Goal: Task Accomplishment & Management: Use online tool/utility

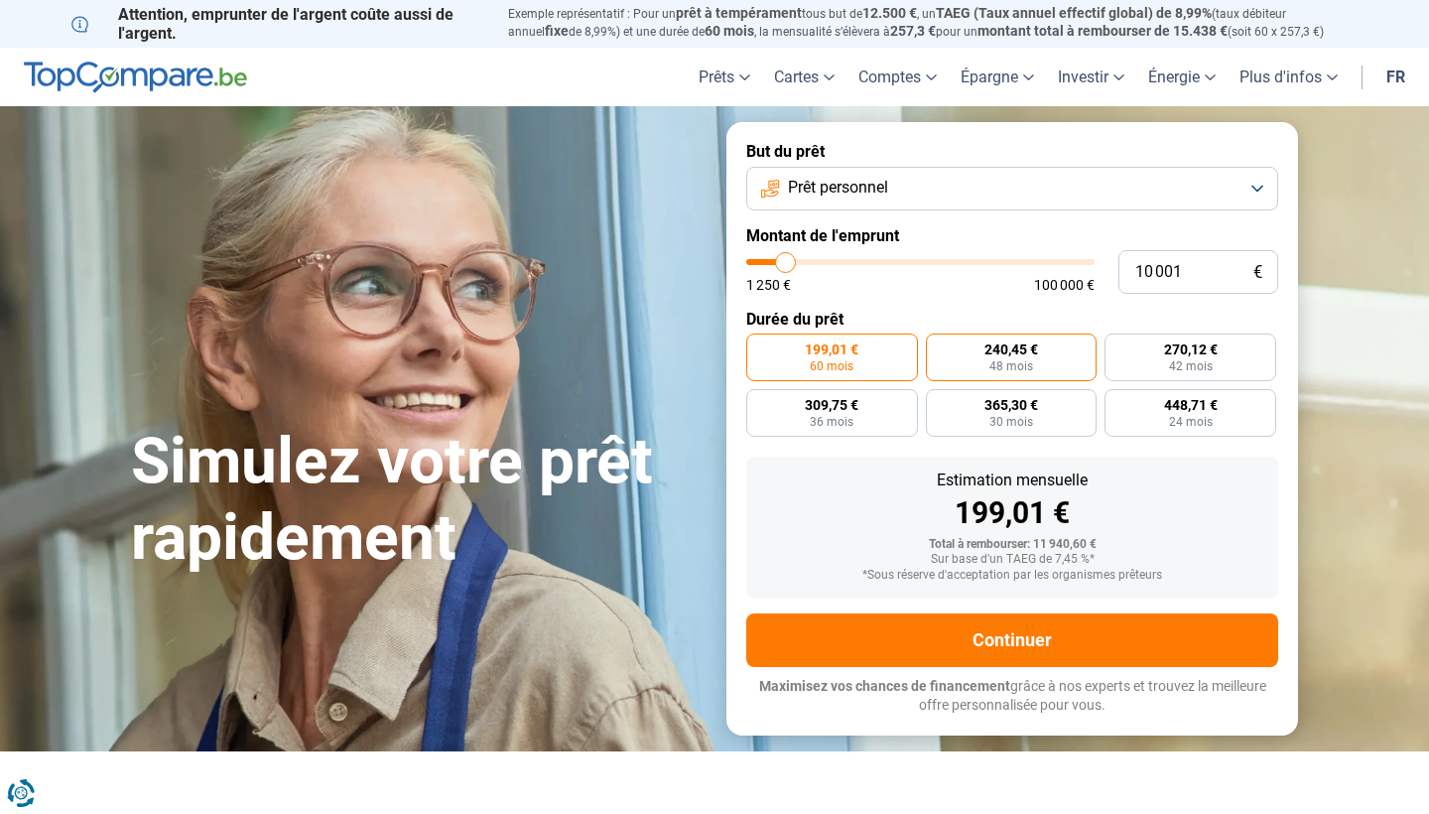
click at [1037, 367] on label "240,45 € 48 mois" at bounding box center [1012, 357] width 172 height 48
click at [939, 346] on input "240,45 € 48 mois" at bounding box center [932, 339] width 13 height 13
radio input "true"
type input "9 500"
type input "9500"
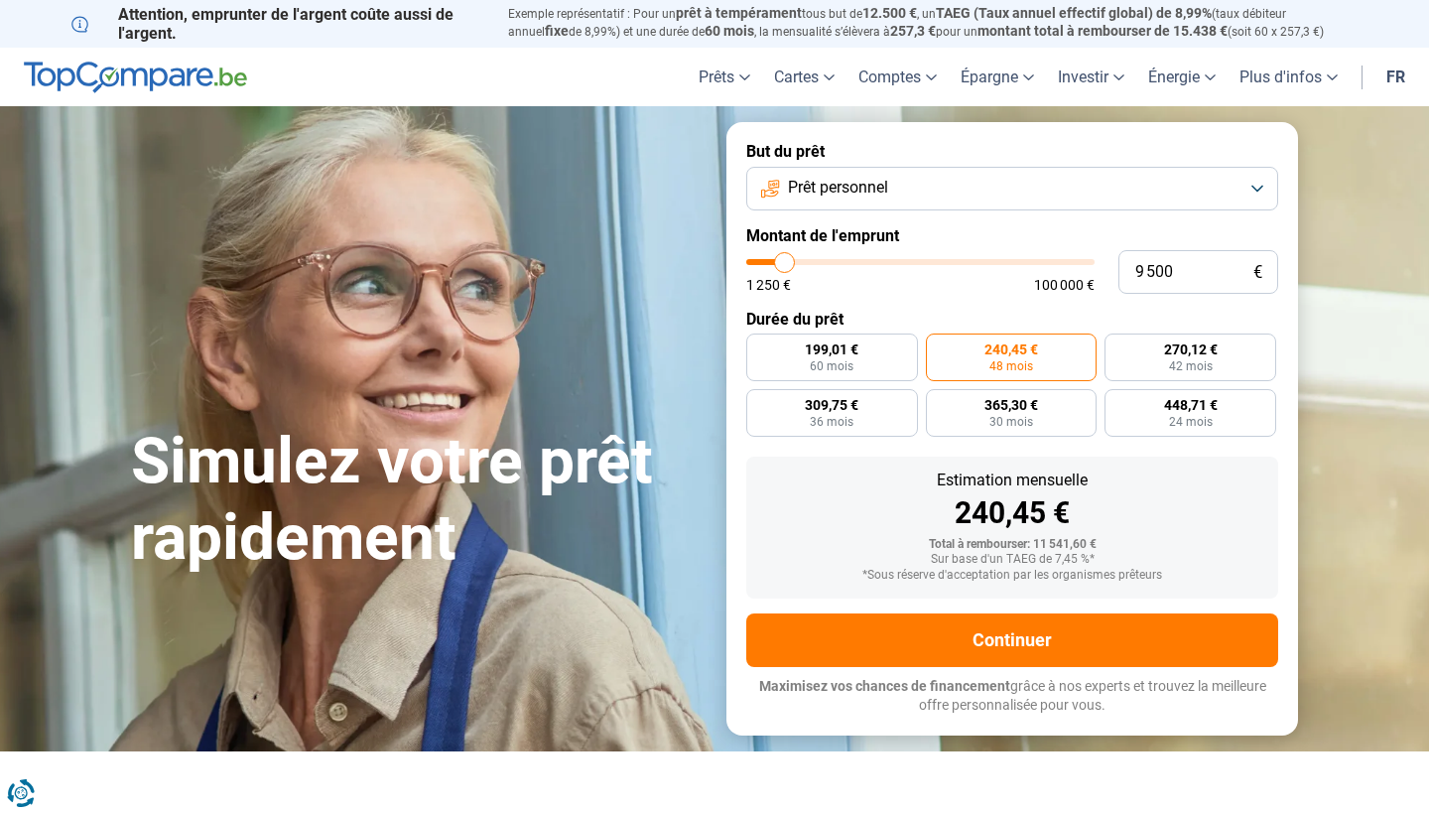
type input "10 250"
type input "10250"
type input "10 750"
type input "10750"
type input "12 000"
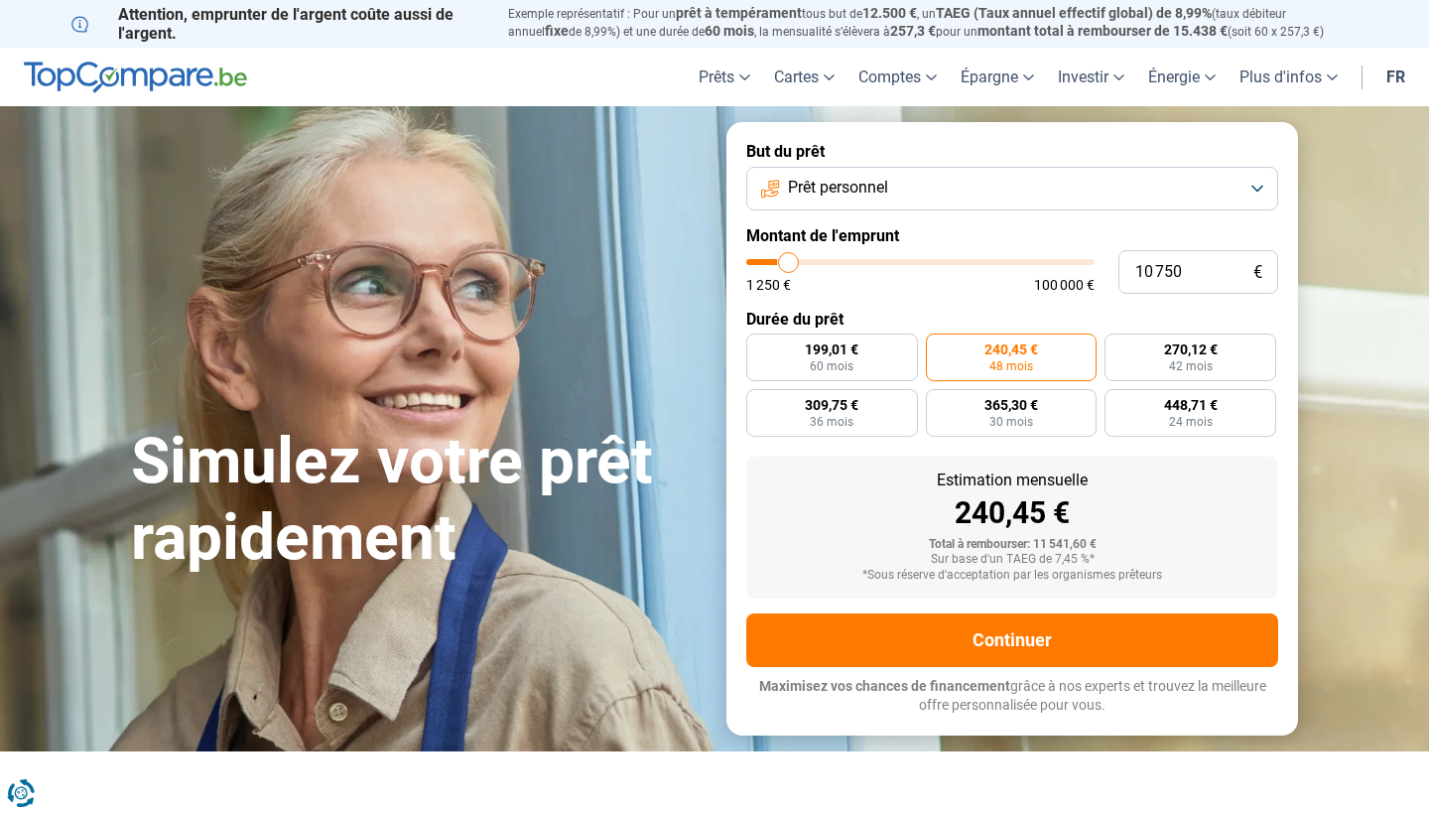
type input "12000"
type input "13 250"
type input "13250"
type input "14 250"
type input "14250"
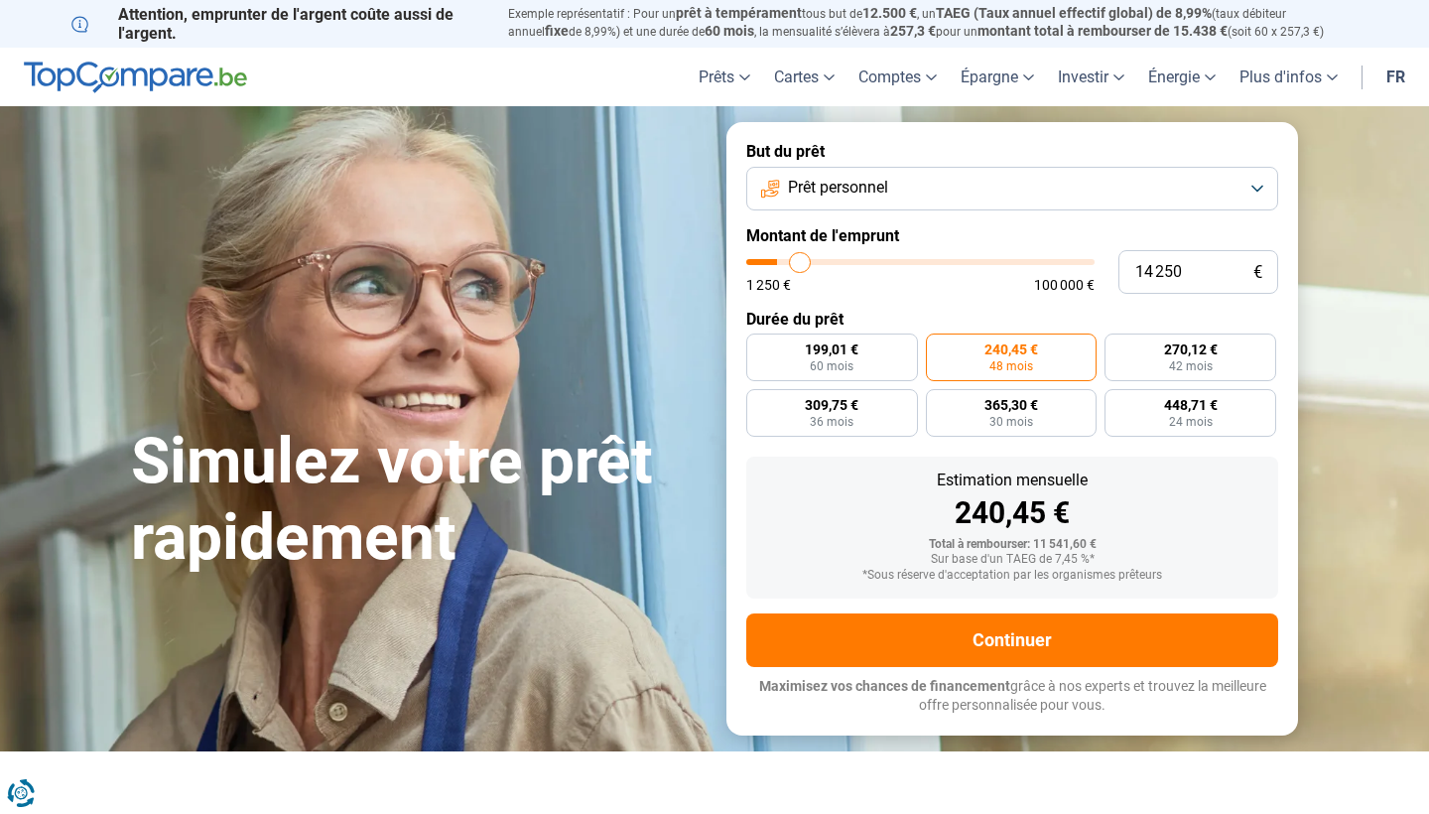
type input "15 750"
type input "15750"
type input "17 000"
type input "17000"
type input "18 000"
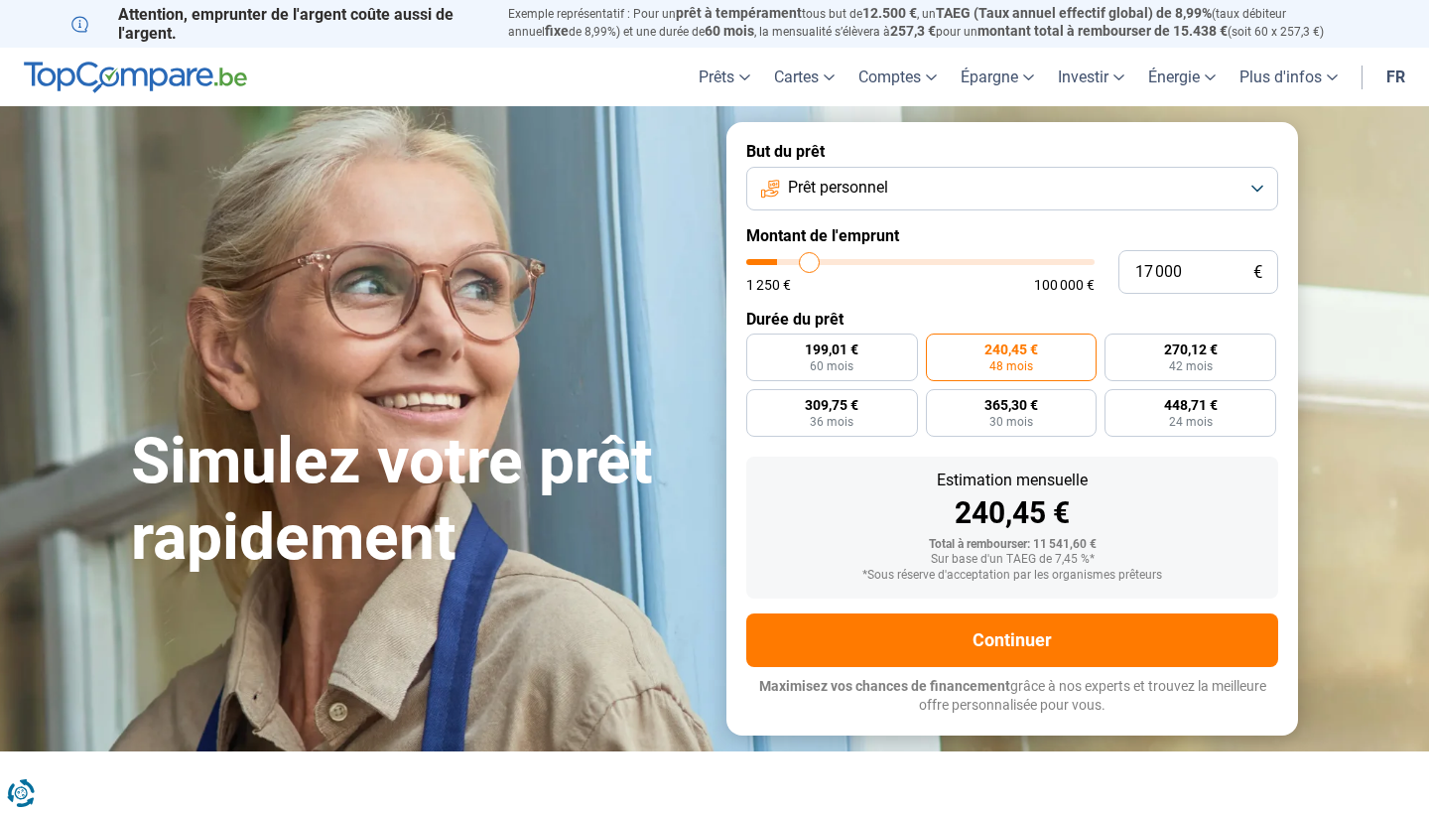
type input "18000"
type input "19 250"
type input "19250"
type input "20 500"
type input "20500"
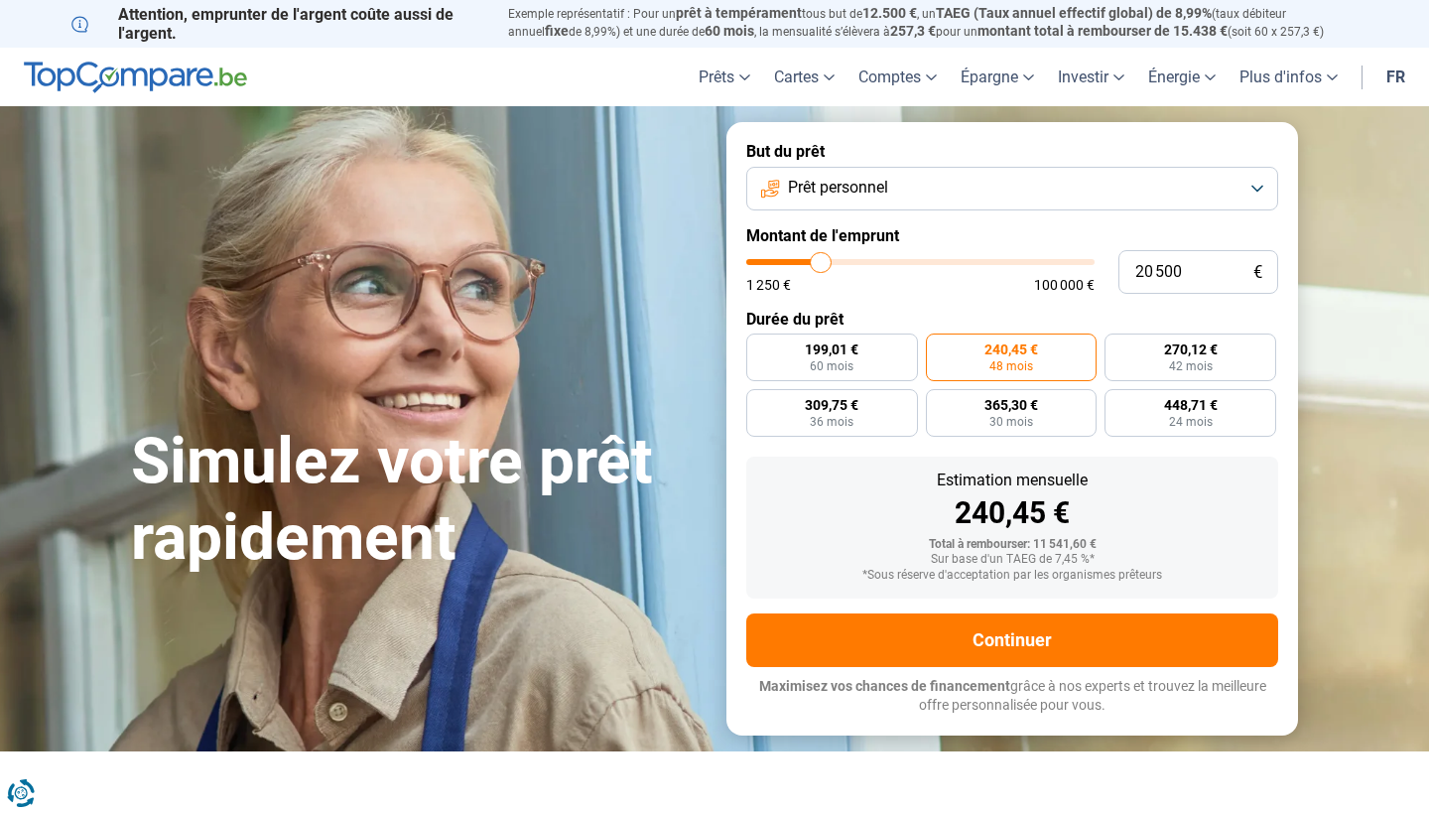
type input "21 250"
type input "21250"
type input "22 250"
type input "22250"
type input "23 000"
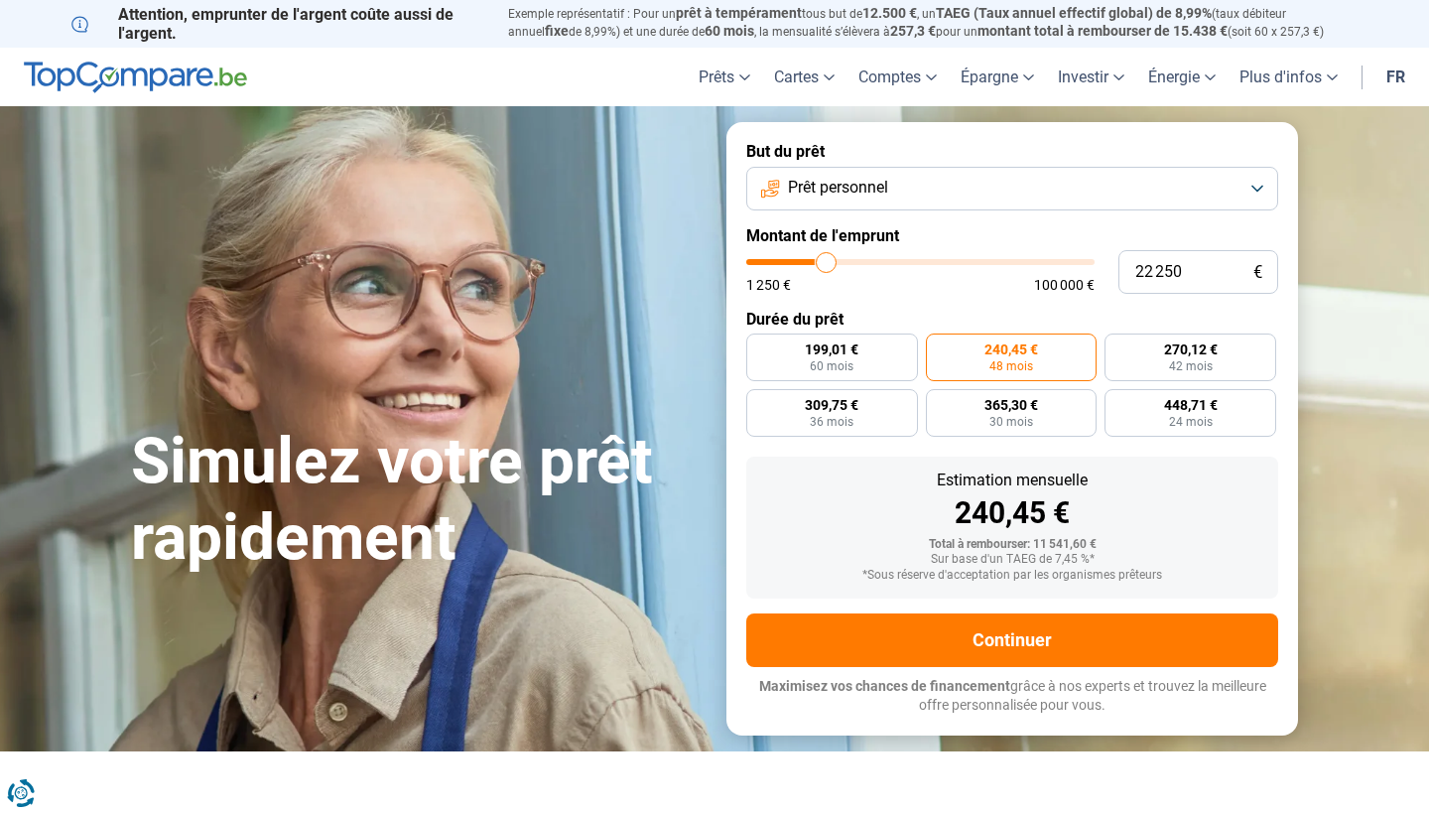
type input "23000"
type input "23 750"
type input "23750"
type input "24 500"
type input "24500"
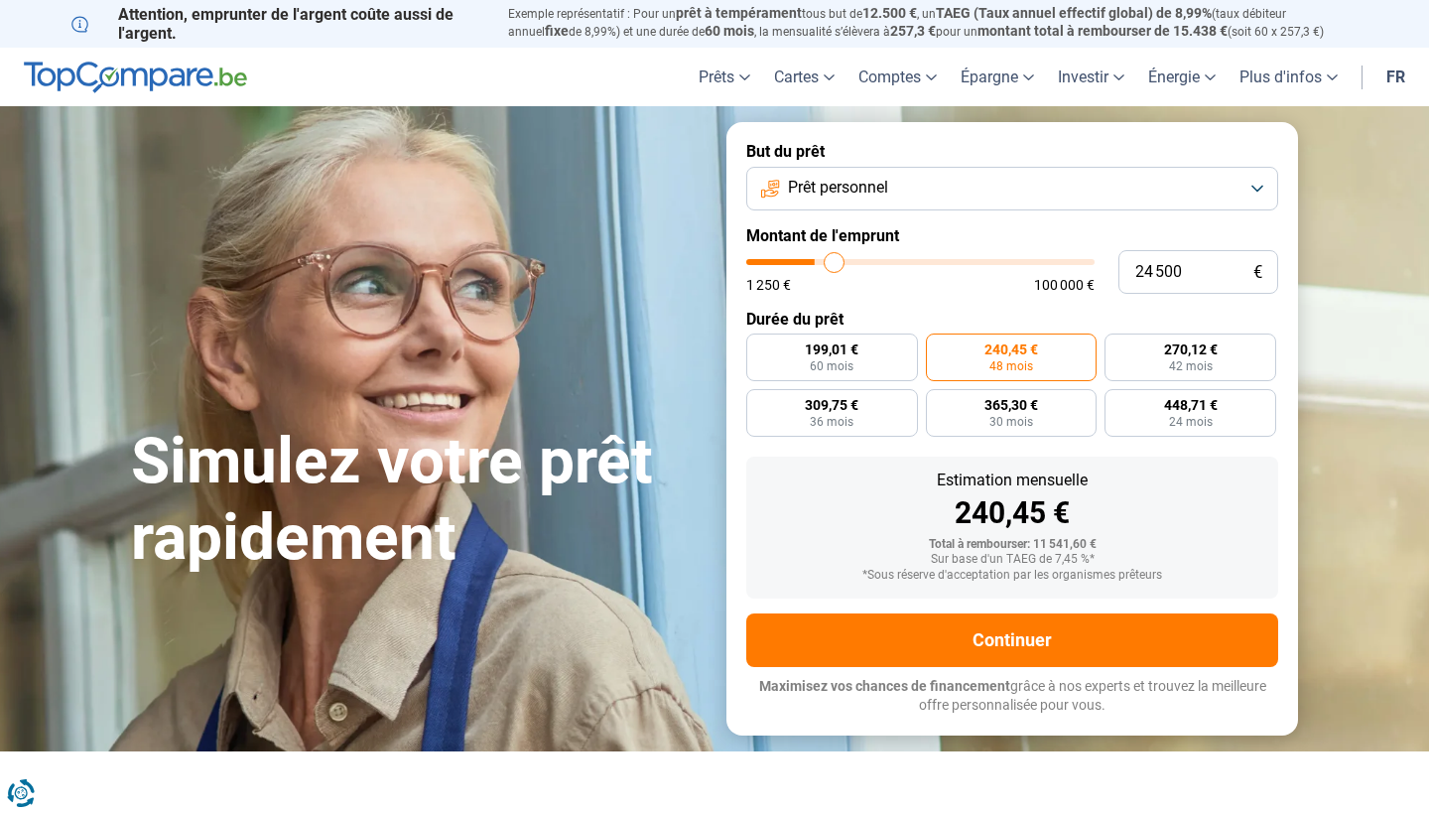
type input "25 500"
type input "25500"
type input "26 750"
type input "26750"
type input "28 500"
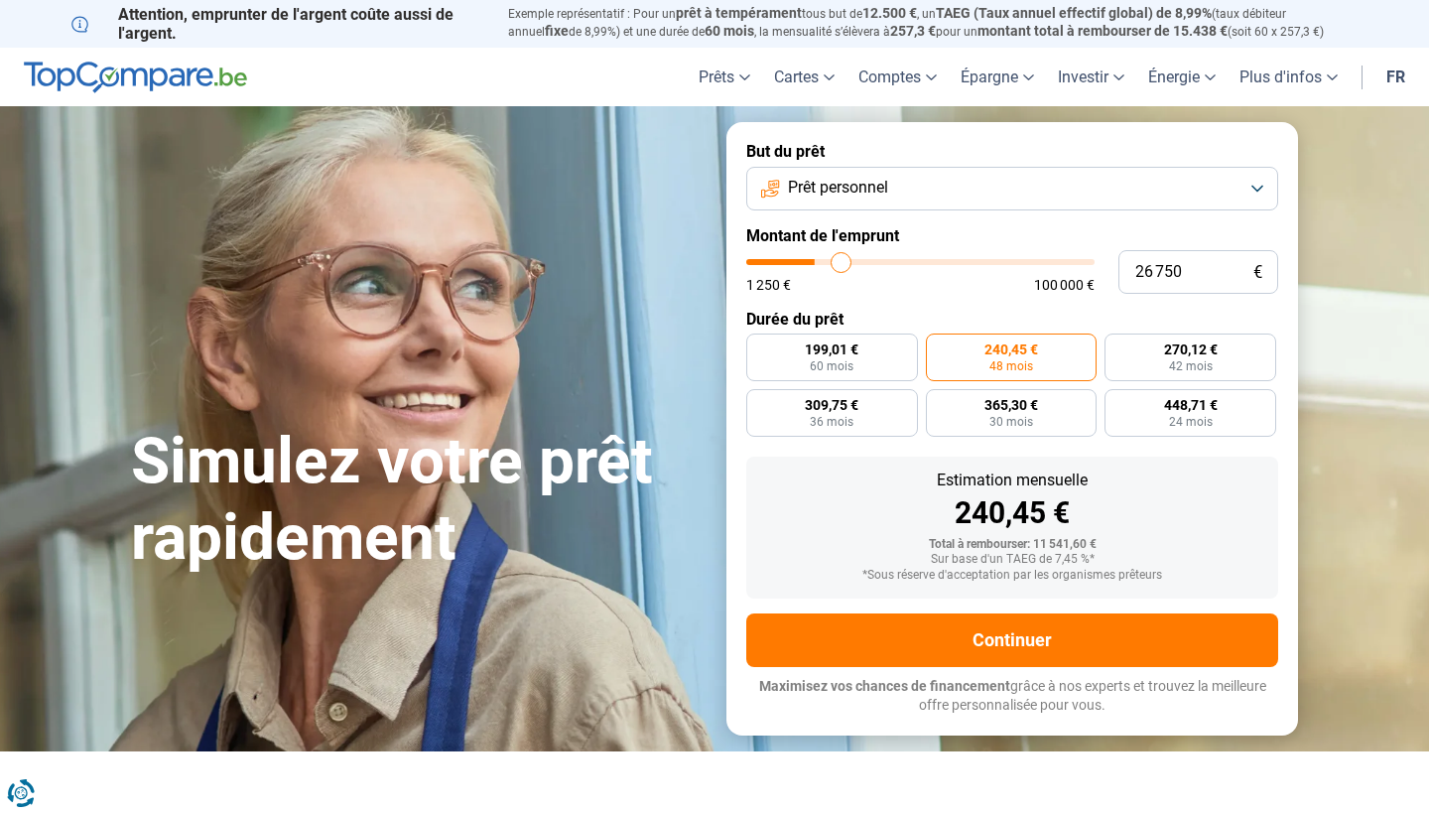
type input "28500"
type input "30 250"
type input "30250"
type input "32 000"
type input "32000"
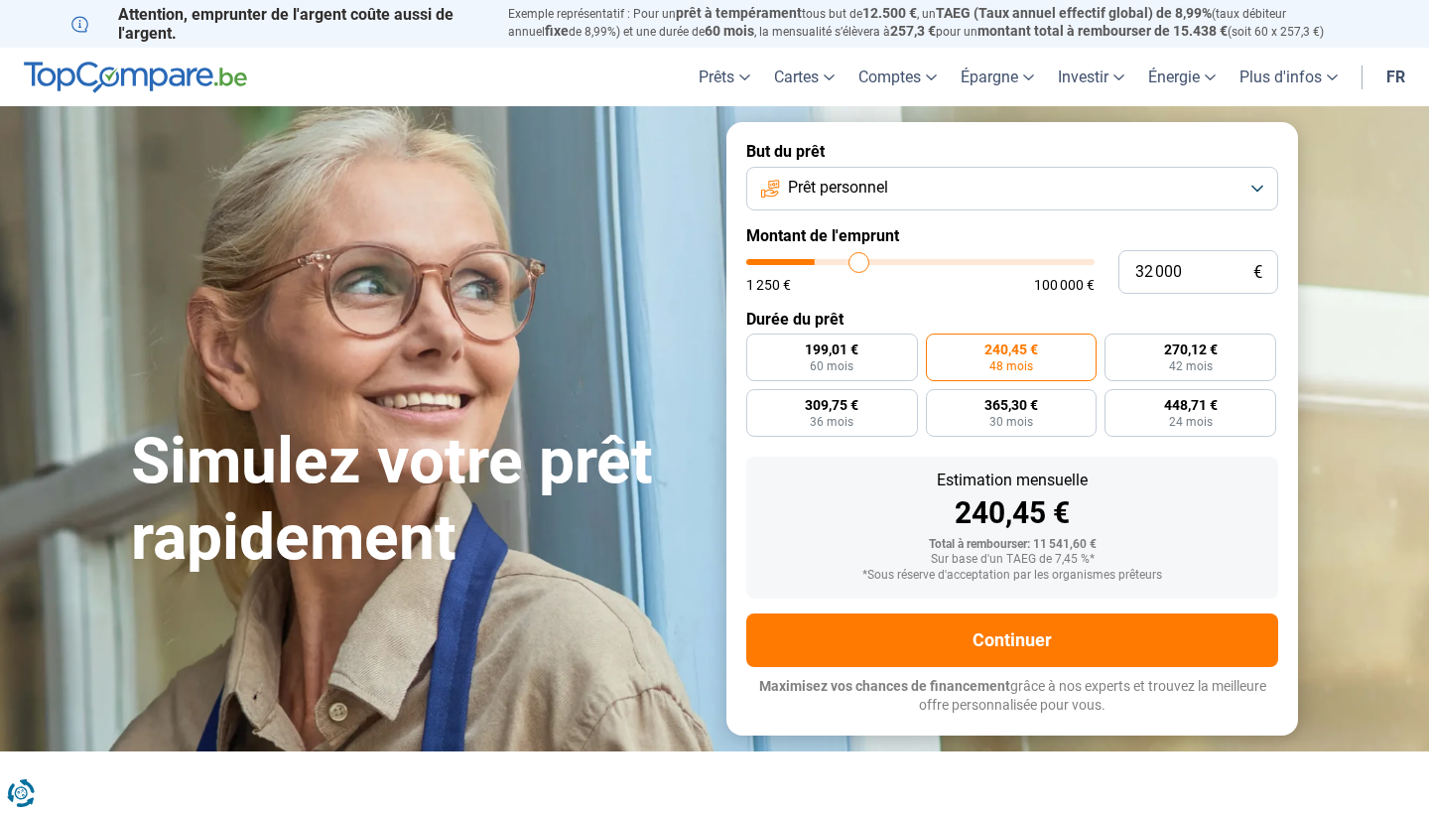
type input "34 500"
type input "34500"
type input "36 500"
type input "36500"
type input "39 000"
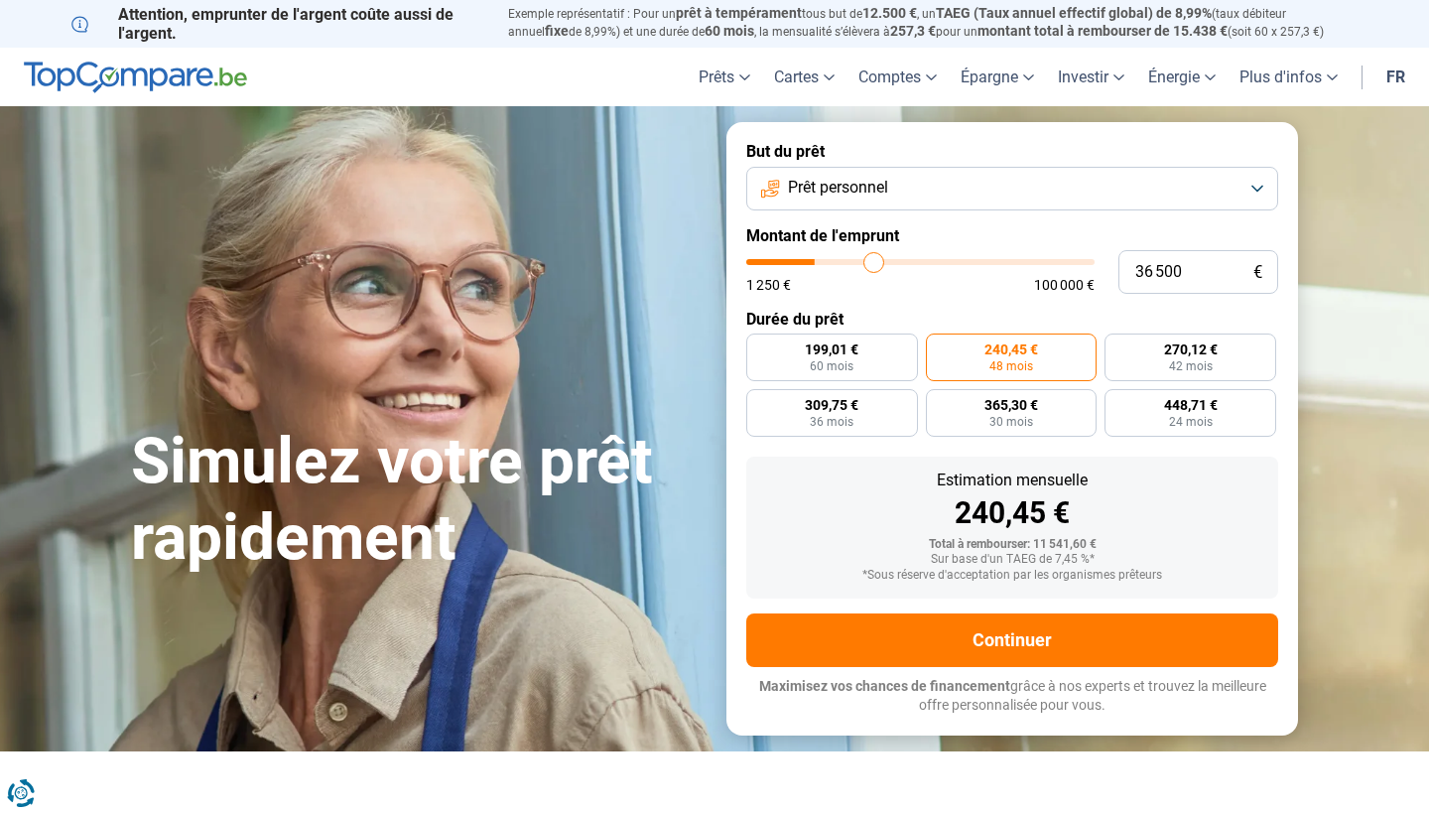
type input "39000"
type input "41 750"
type input "41750"
type input "44 750"
type input "44750"
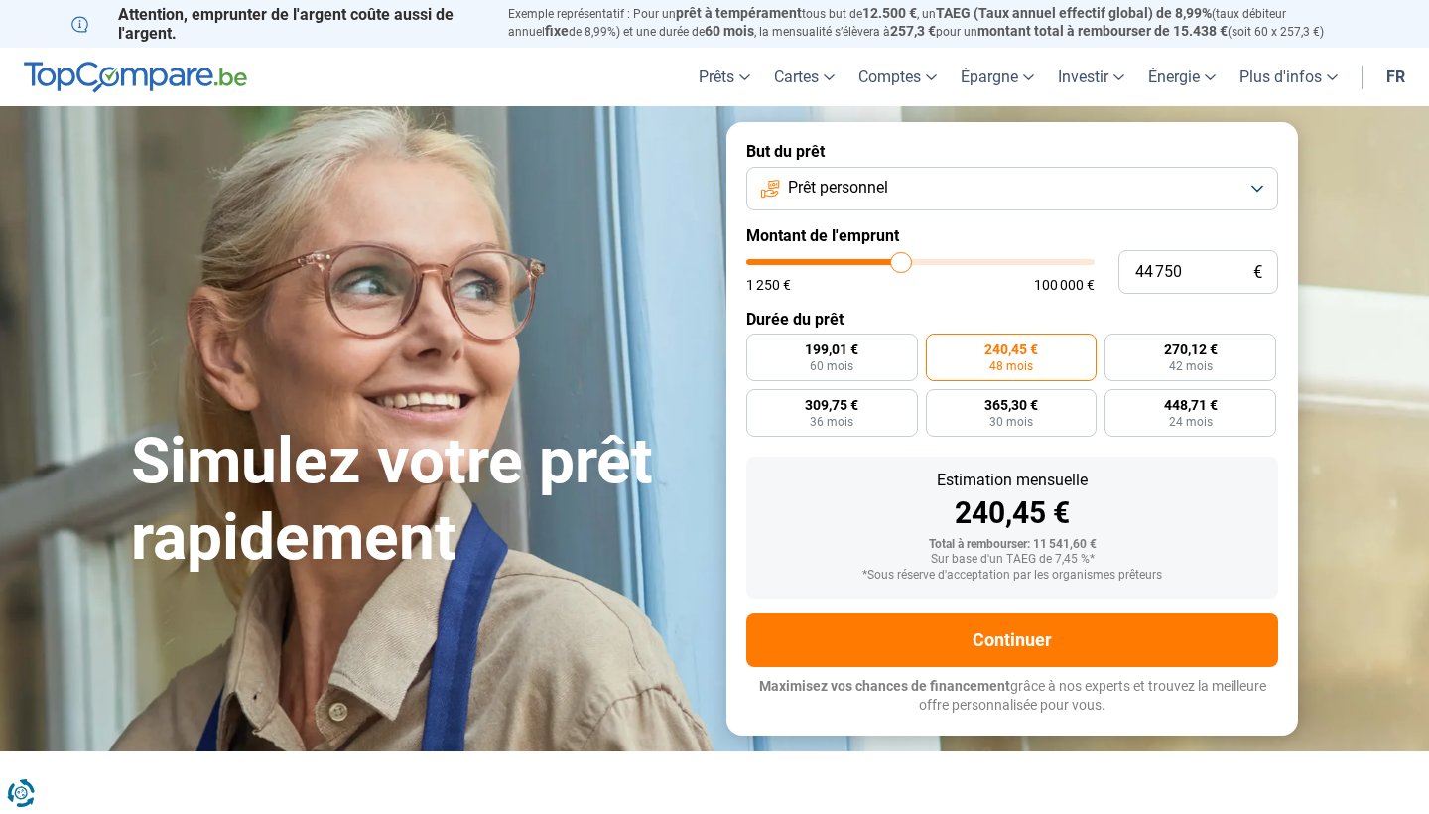
type input "48 750"
type input "48750"
type input "53 750"
type input "53750"
type input "60 250"
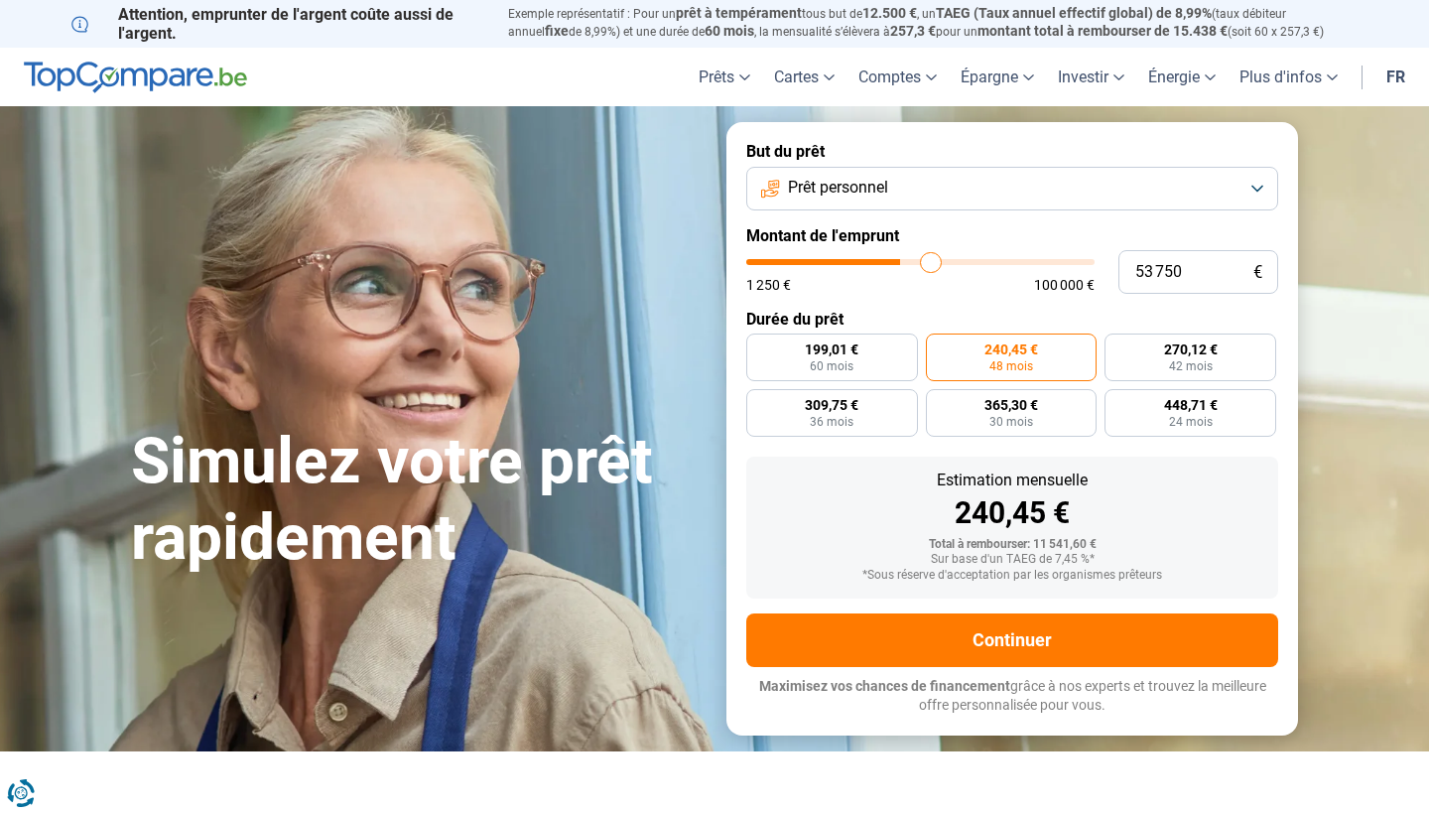
type input "60250"
type input "69 000"
type input "69000"
type input "79 250"
type input "79250"
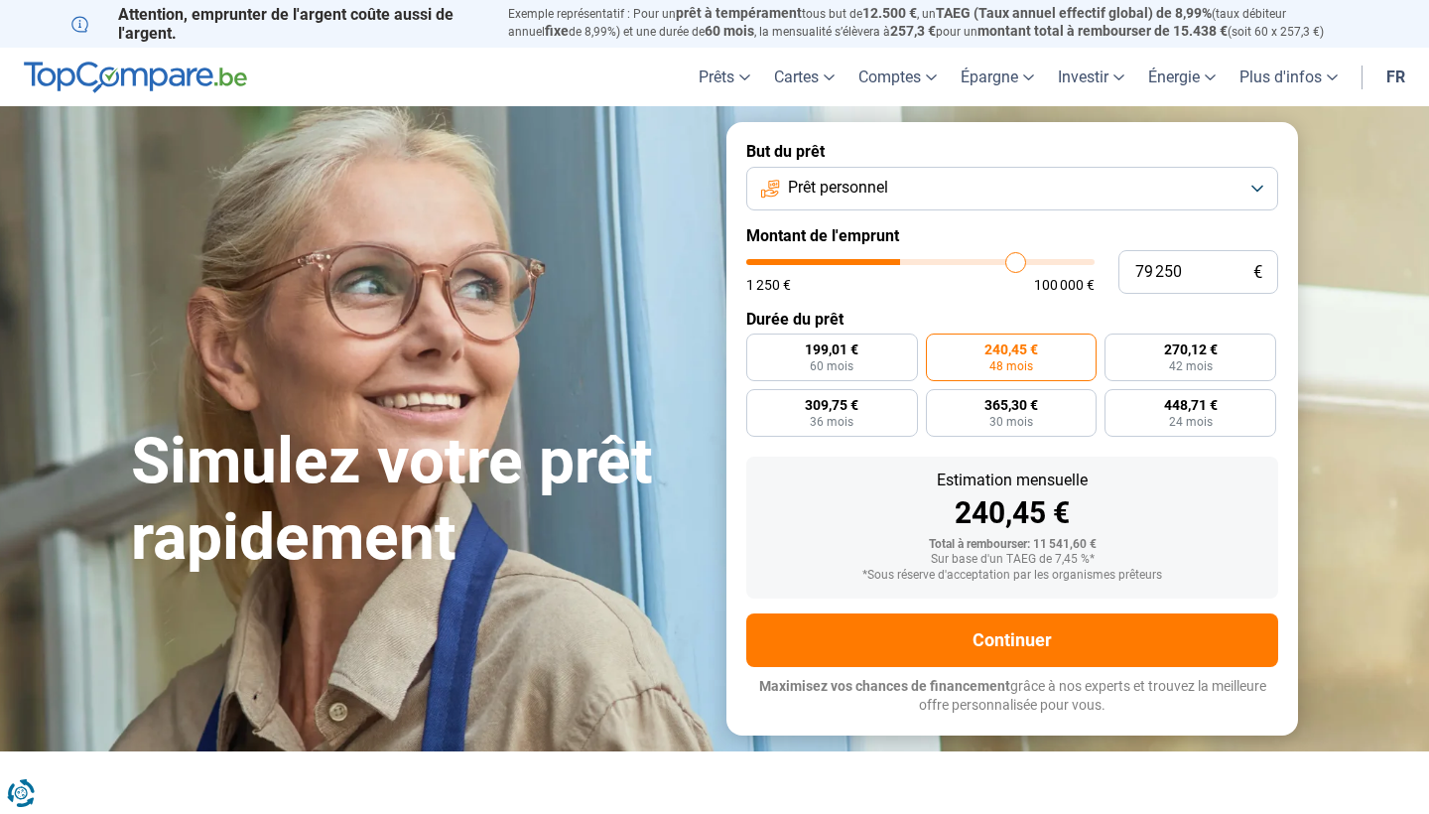
type input "90 750"
type input "90750"
type input "100 000"
drag, startPoint x: 785, startPoint y: 266, endPoint x: 1287, endPoint y: 297, distance: 503.1
type input "100000"
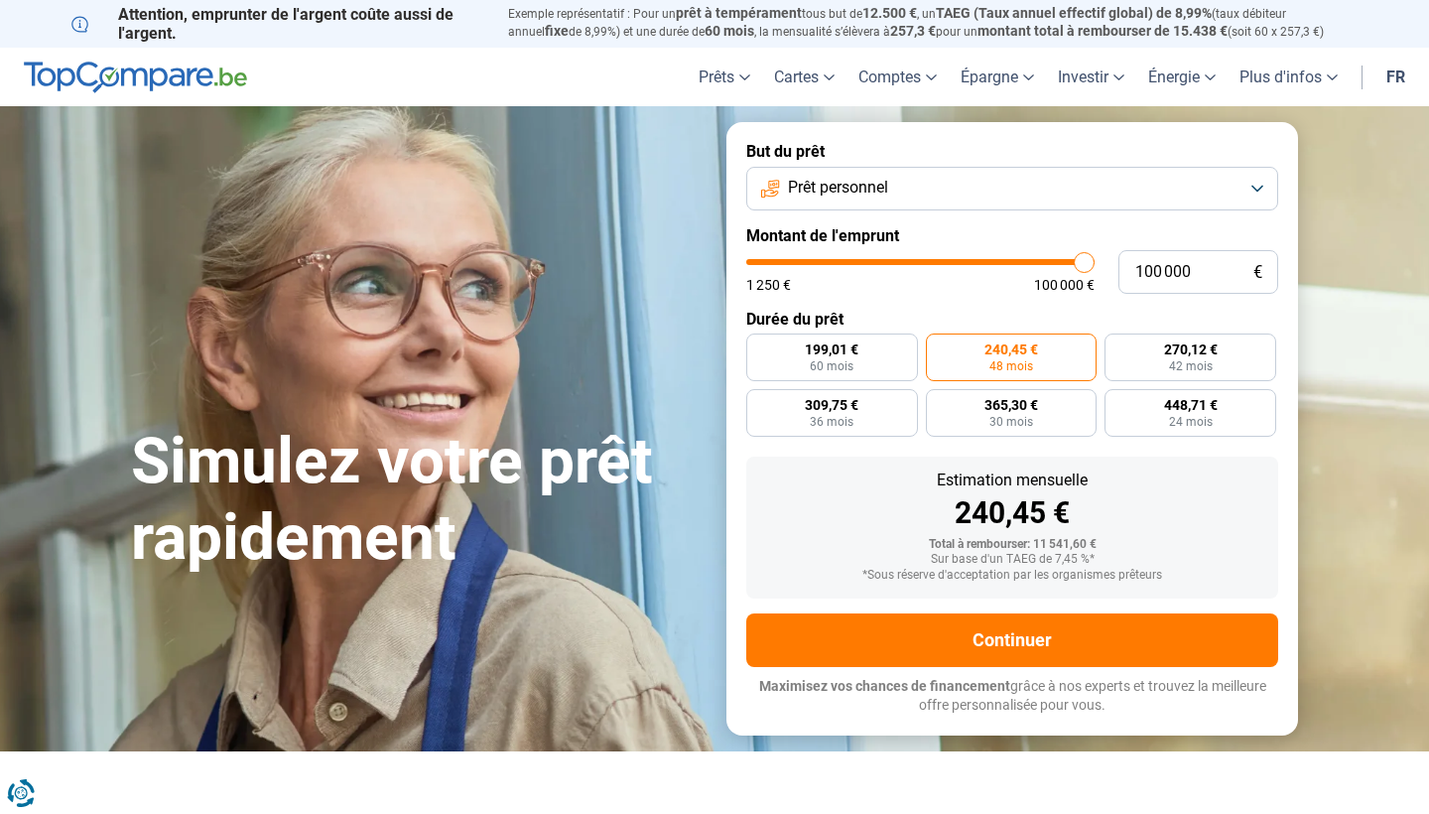
click at [1286, 297] on form "But du prêt Prêt personnel Montant de l'emprunt 100 000 € 1 250 € 100 000 € Dur…" at bounding box center [1012, 428] width 572 height 612
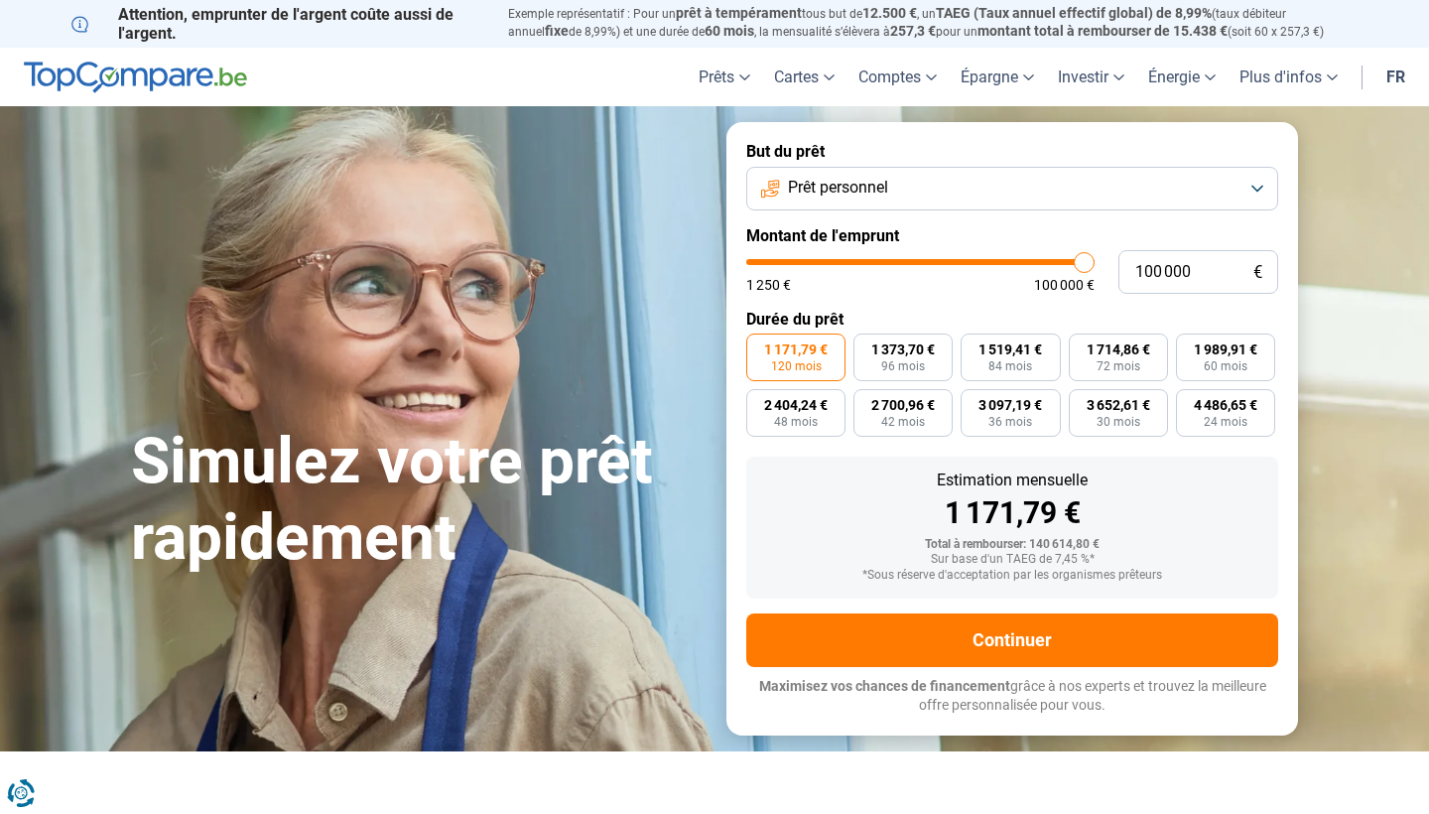
click at [882, 172] on button "Prêt personnel" at bounding box center [1012, 189] width 532 height 44
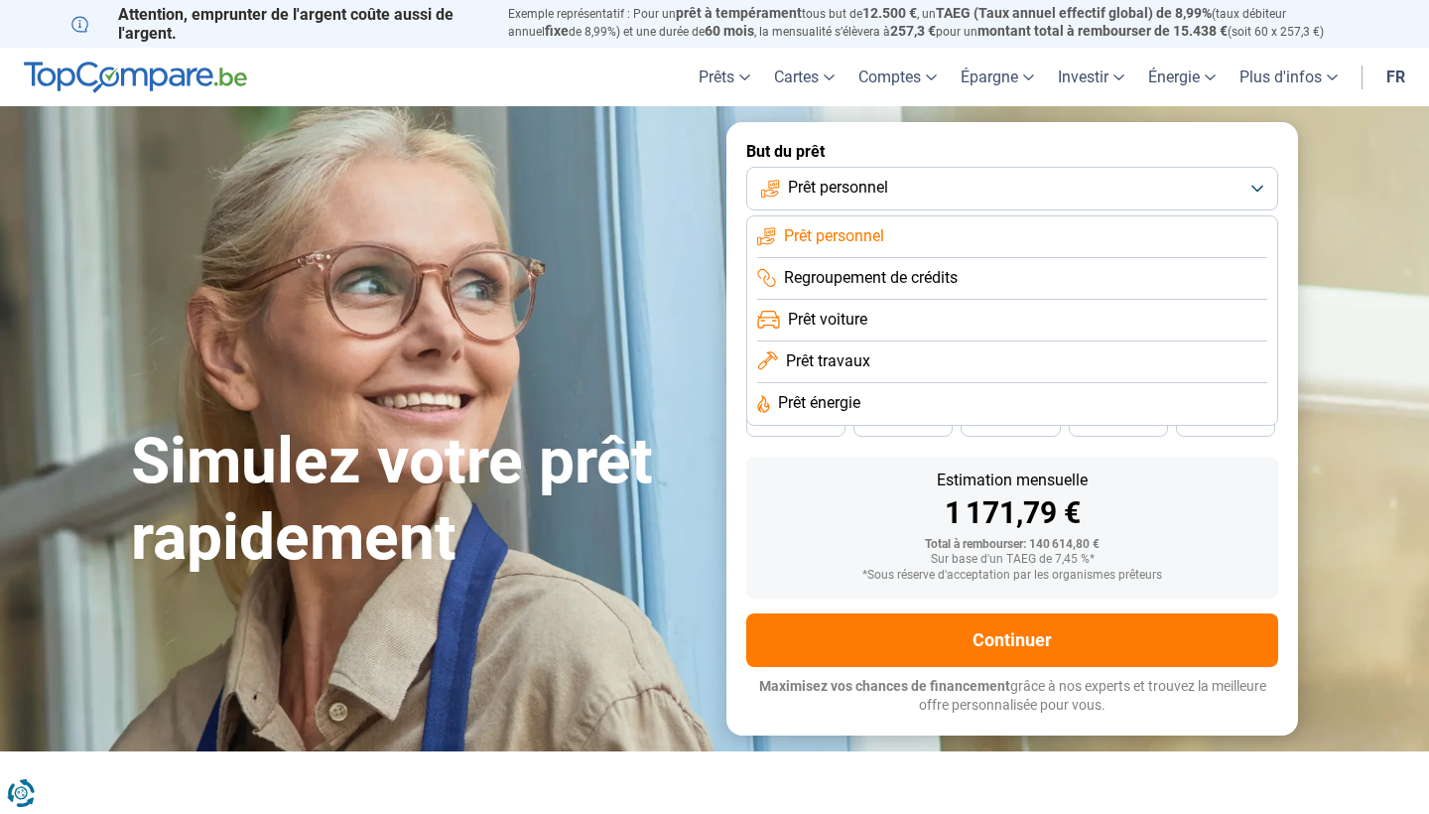
click at [862, 328] on span "Prêt voiture" at bounding box center [827, 320] width 79 height 22
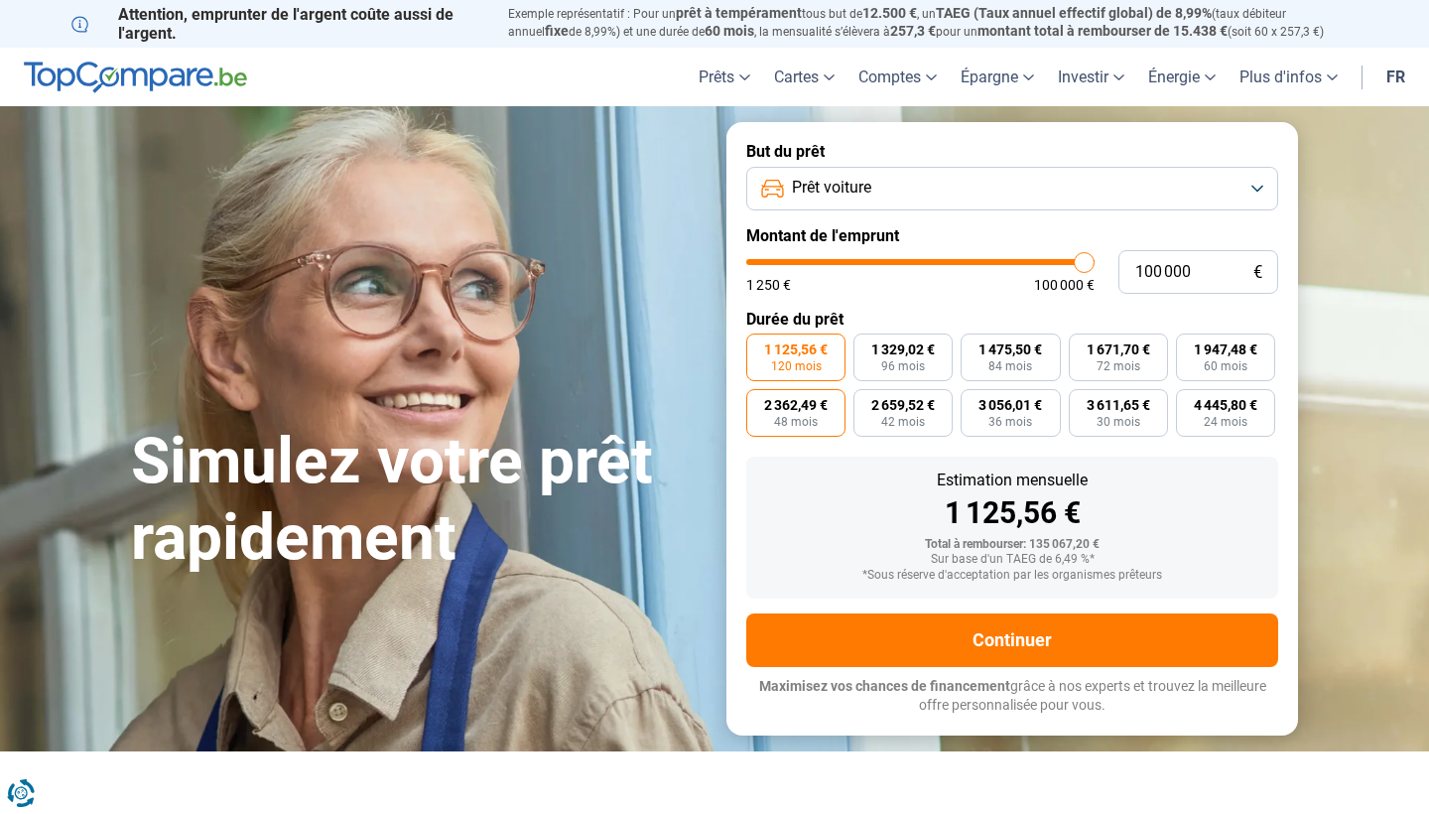
click at [808, 420] on span "48 mois" at bounding box center [796, 422] width 44 height 12
click at [759, 402] on input "2 362,49 € 48 mois" at bounding box center [752, 395] width 13 height 13
radio input "true"
click at [1211, 268] on input "100 000" at bounding box center [1198, 272] width 160 height 44
type input "10 000"
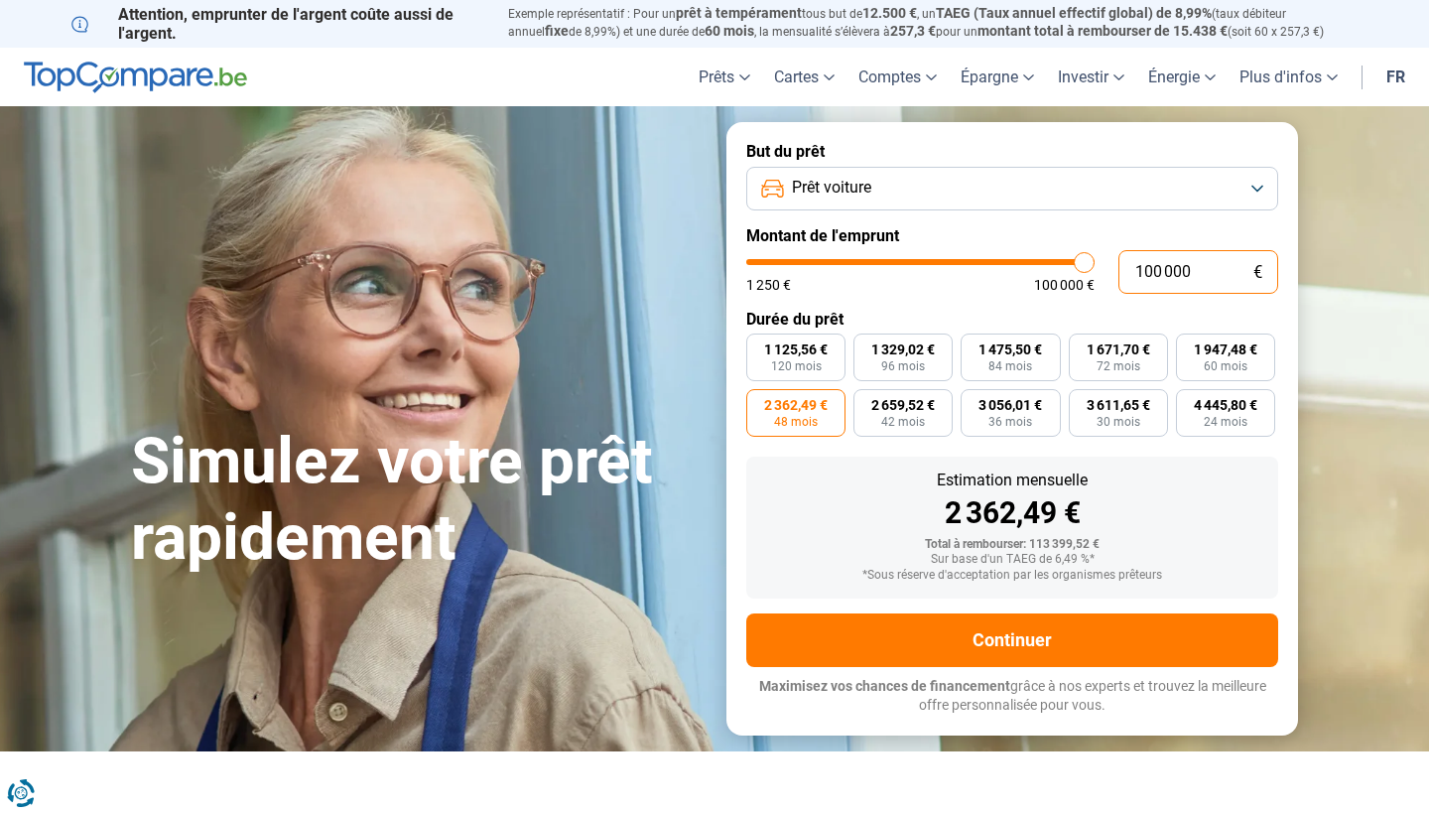
type input "10000"
type input "1 000"
type input "1250"
type input "100"
type input "1250"
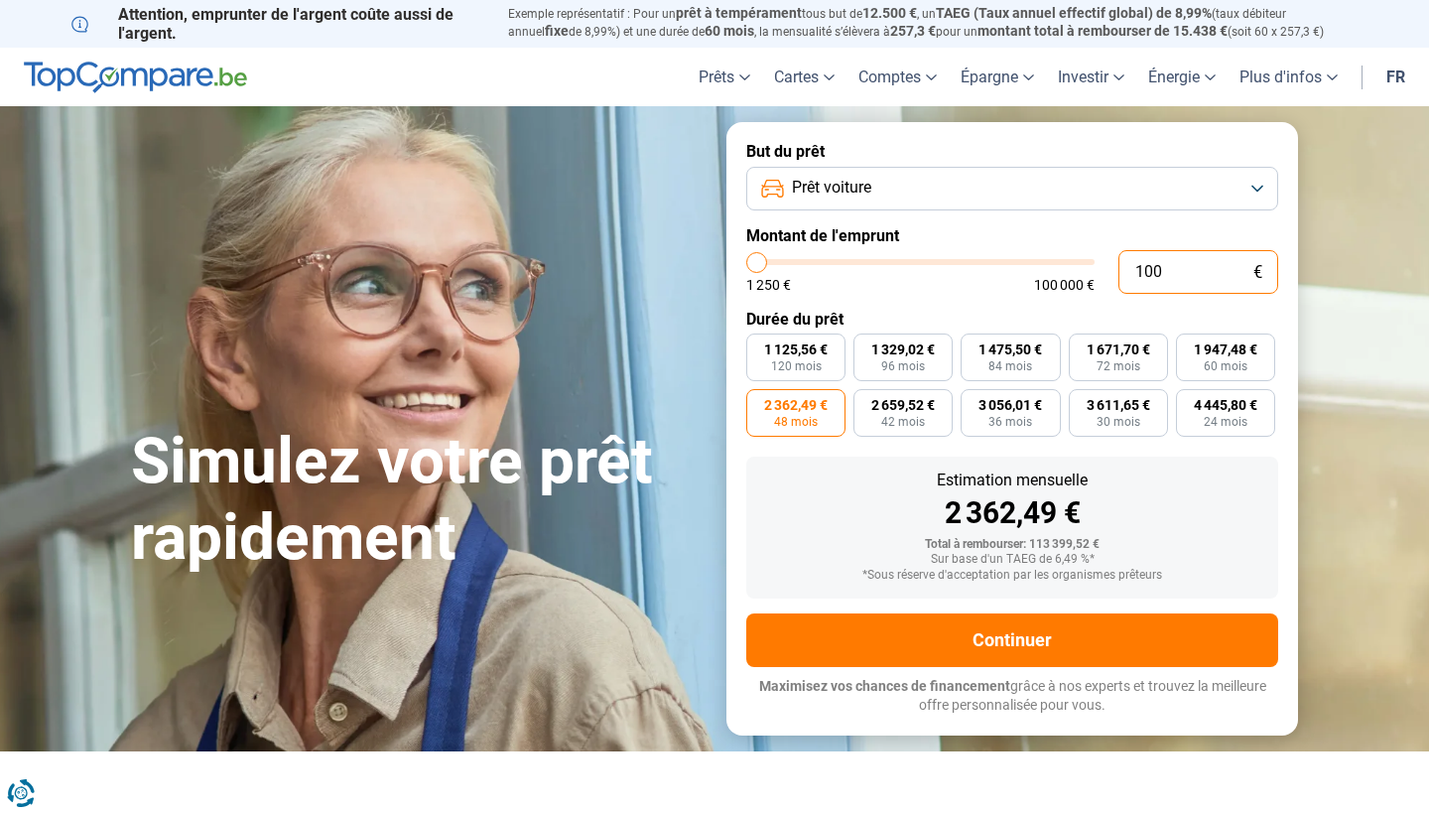
type input "10"
type input "1250"
type input "1"
type input "1250"
type input "0"
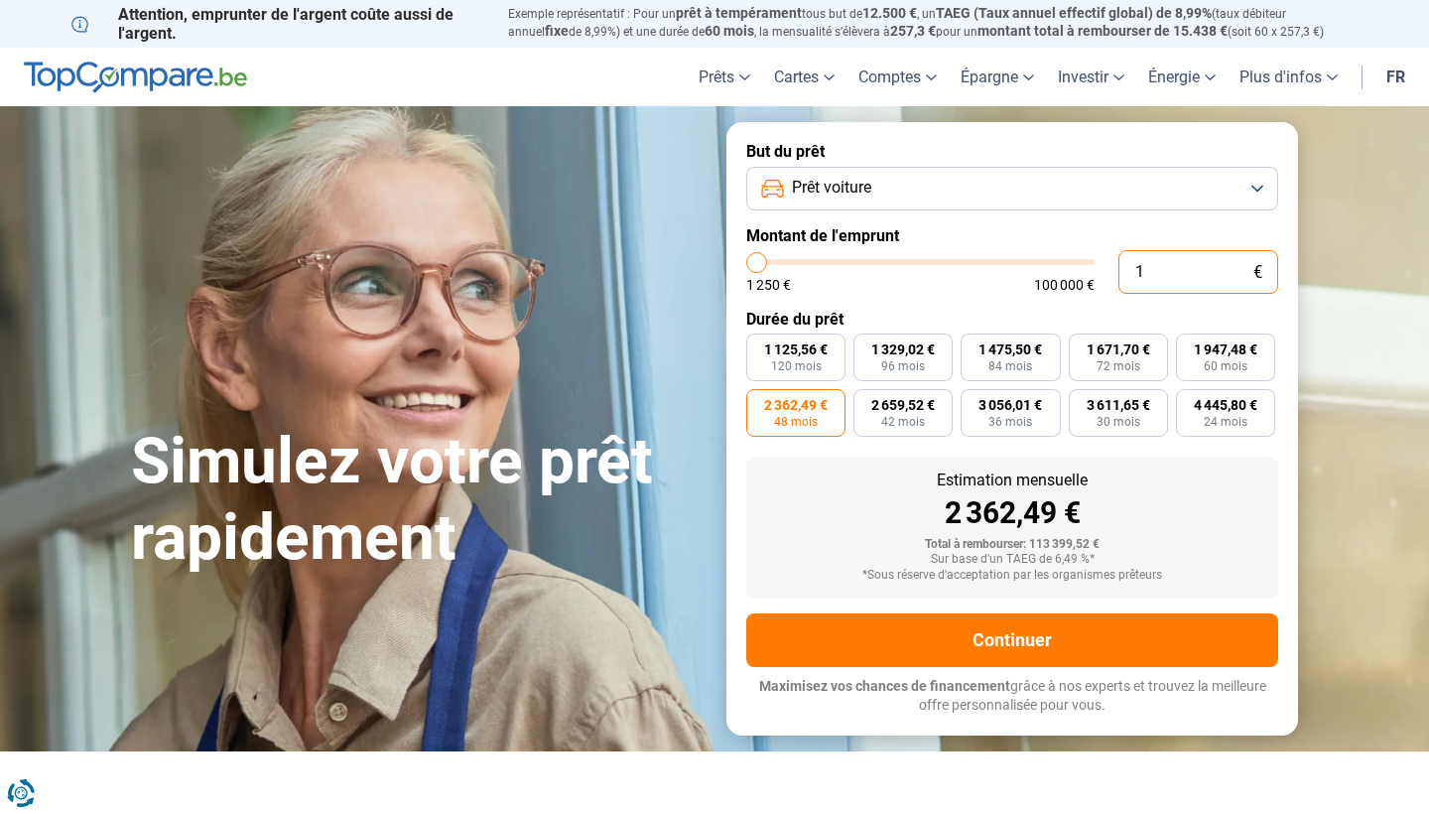
type input "1250"
type input "1 250"
type input "1250"
radio input "true"
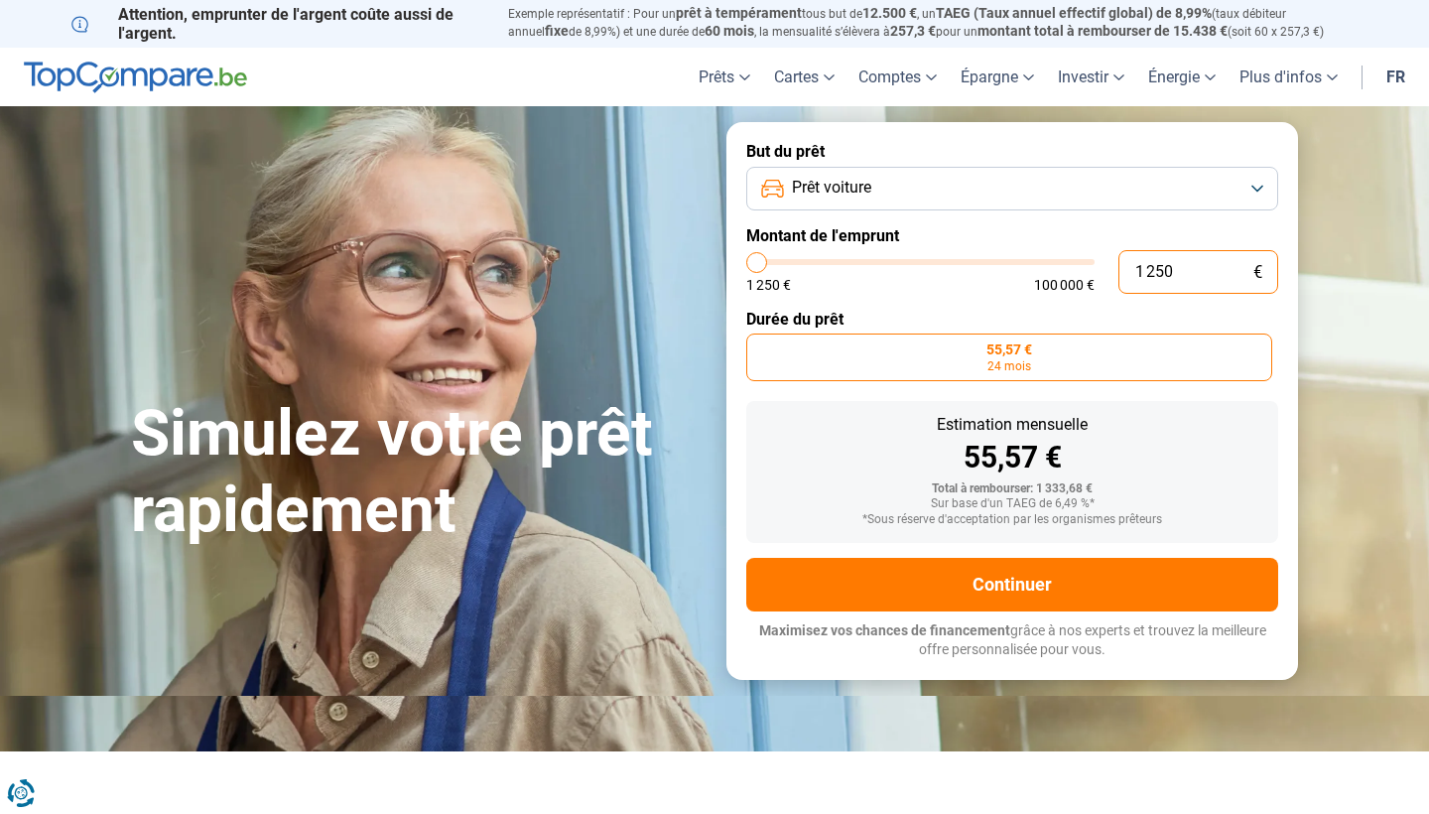
type input "12 509"
type input "12500"
type input "125 090"
type input "100000"
type input "100 000"
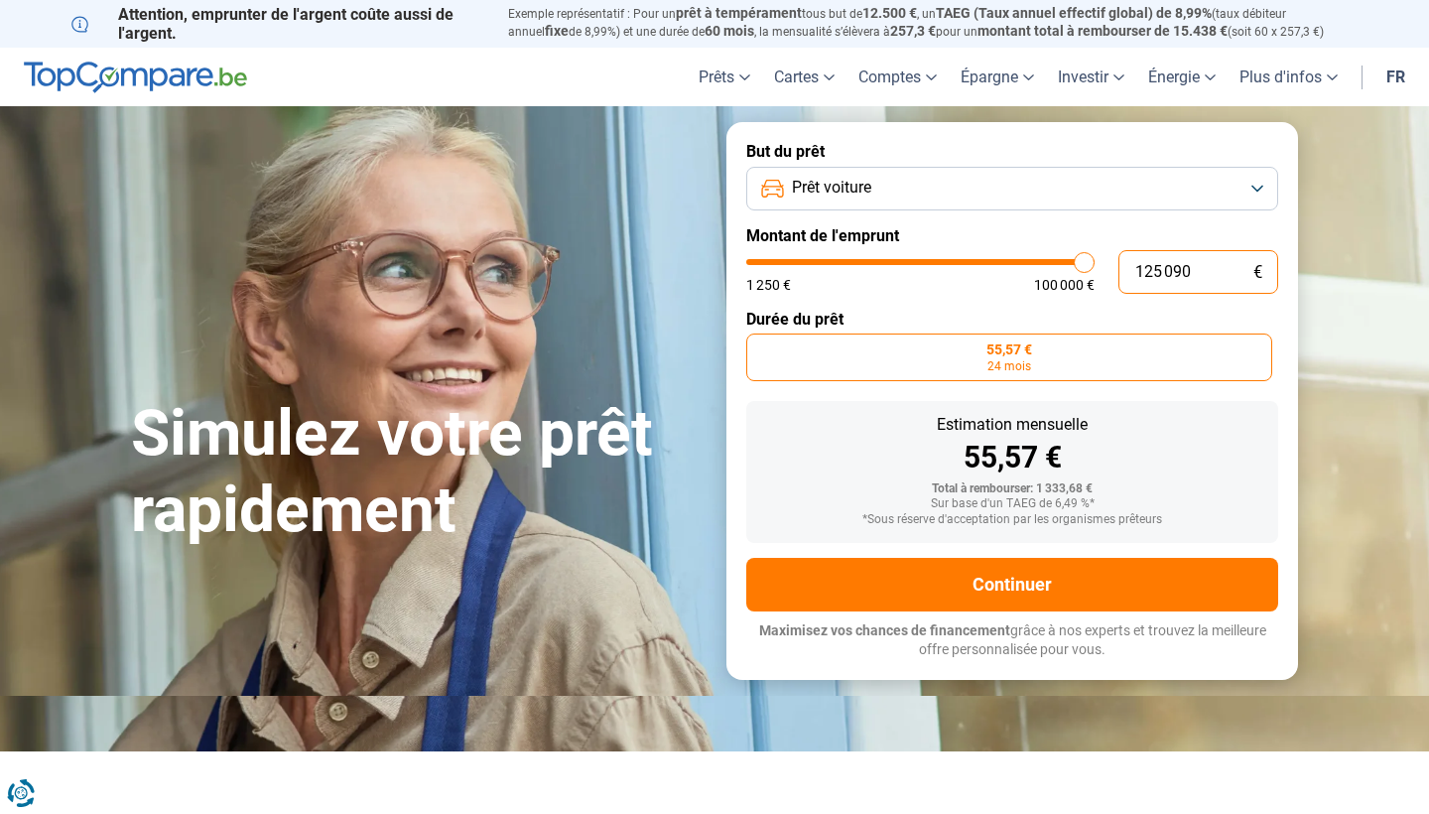
type input "100000"
radio input "false"
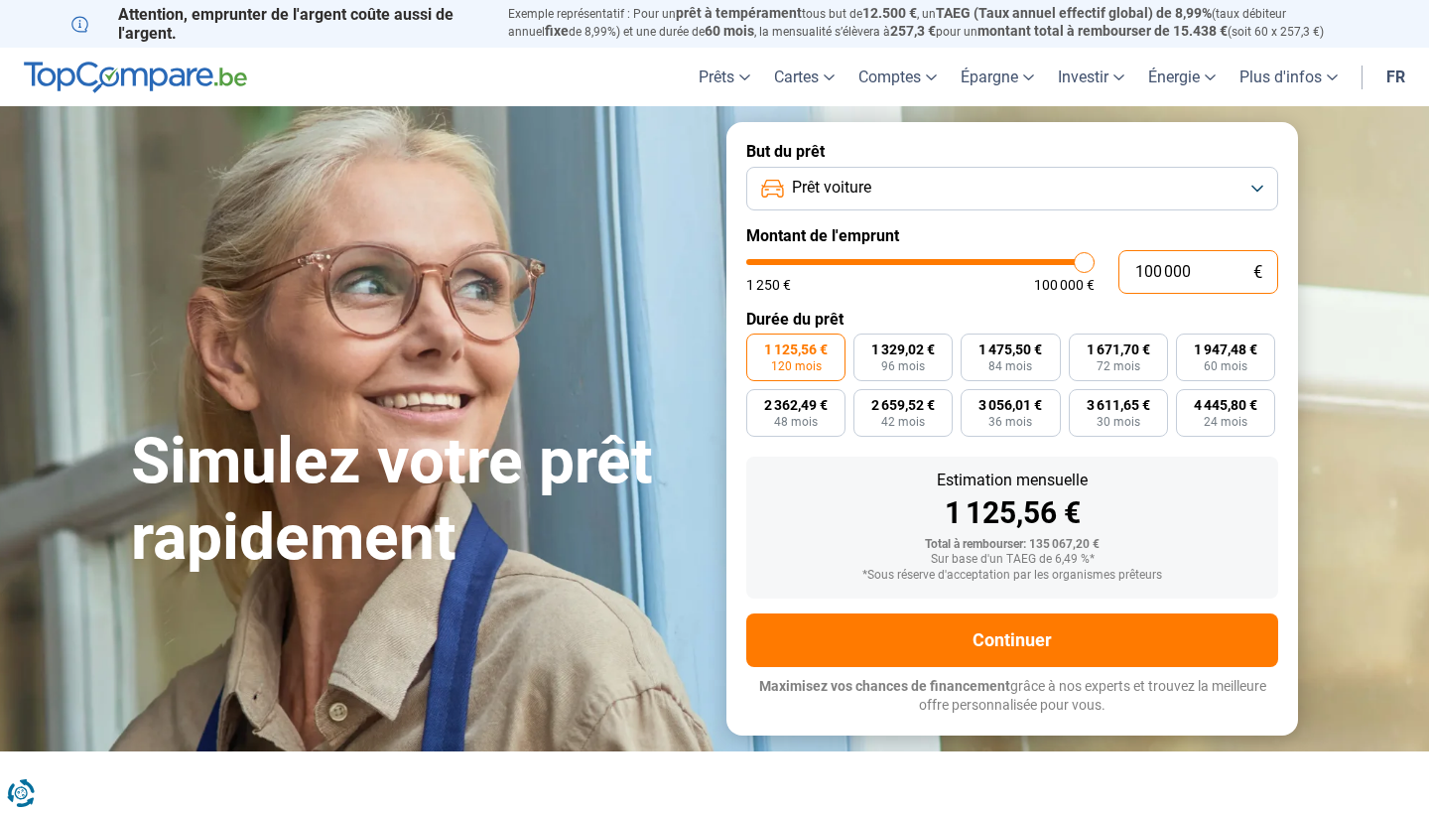
type input "10 000"
type input "10000"
type input "1 000"
type input "1250"
type input "100"
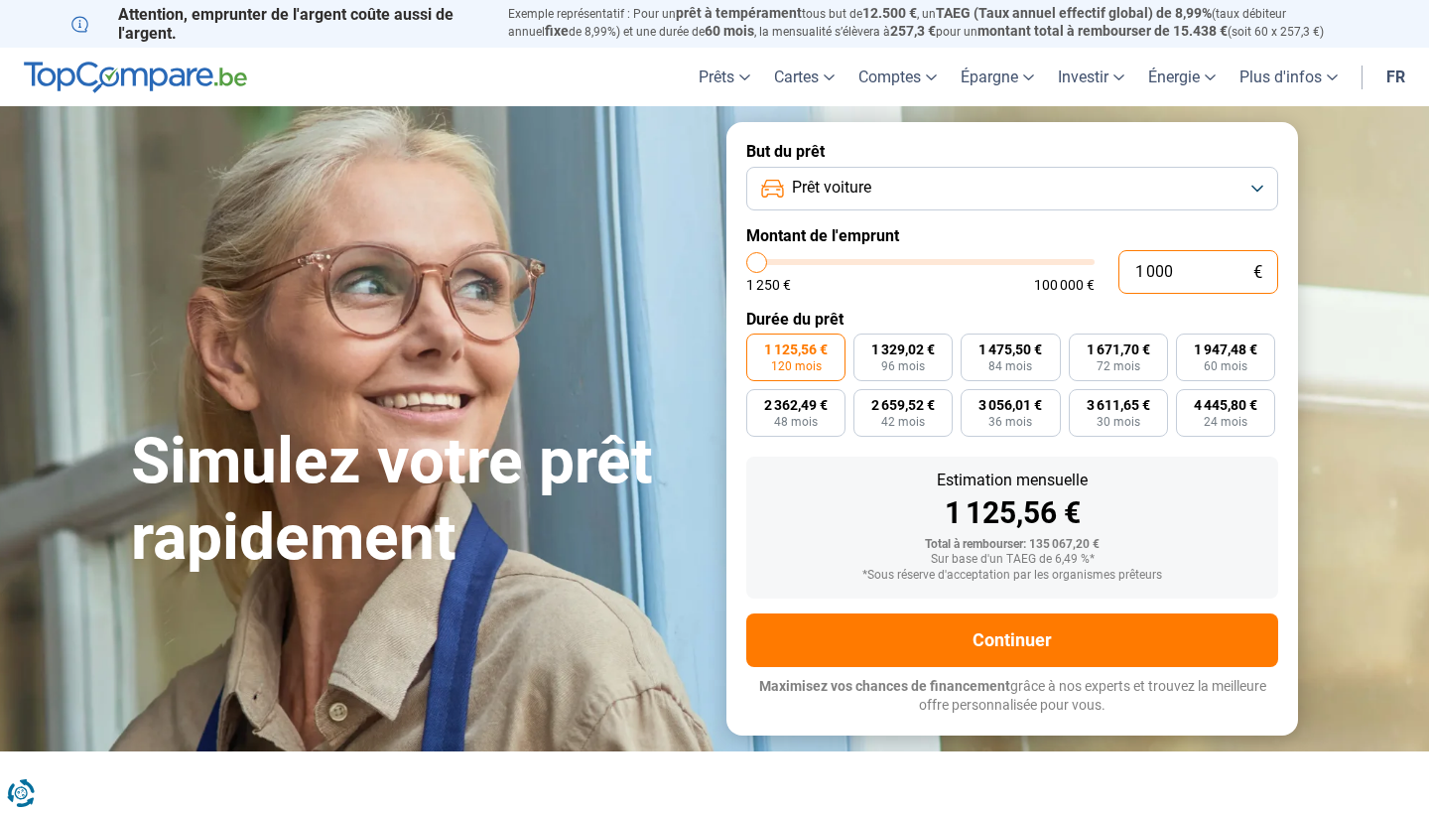
type input "1250"
type input "10"
type input "1250"
type input "1"
type input "1250"
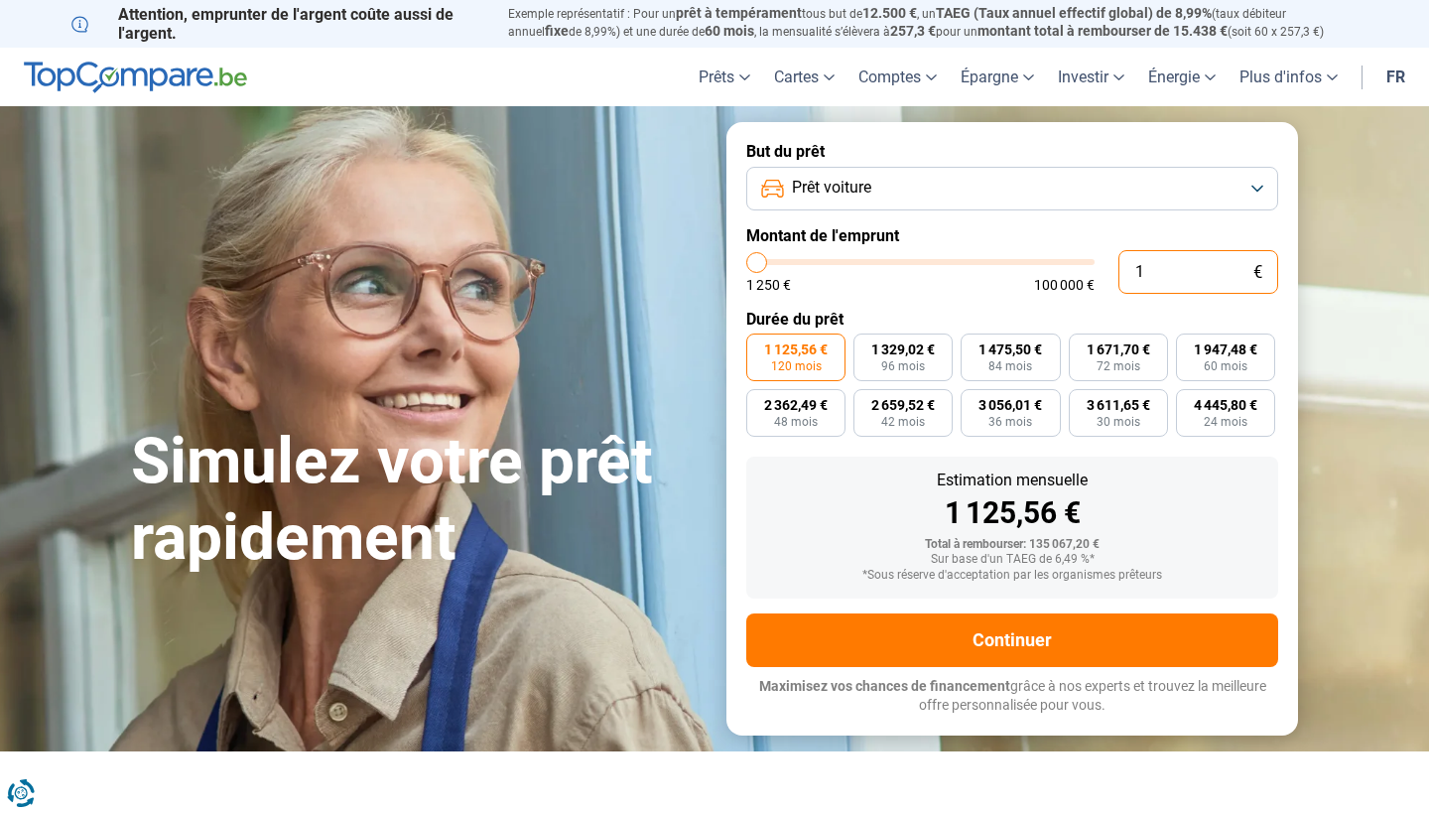
type input "0"
type input "1250"
type input "9"
type input "1250"
type input "90"
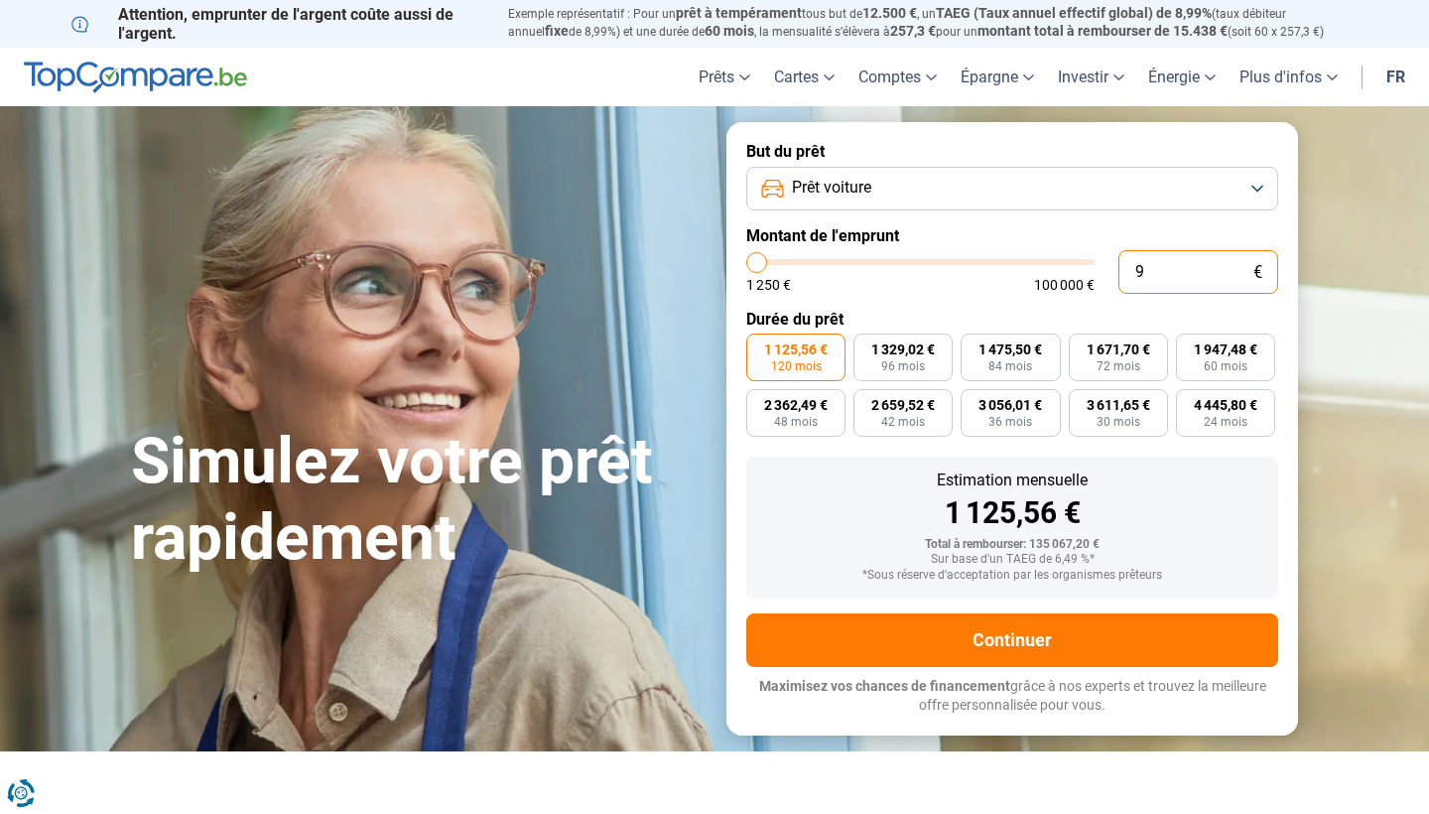
type input "1250"
type input "900"
type input "1250"
type input "9 000"
type input "9000"
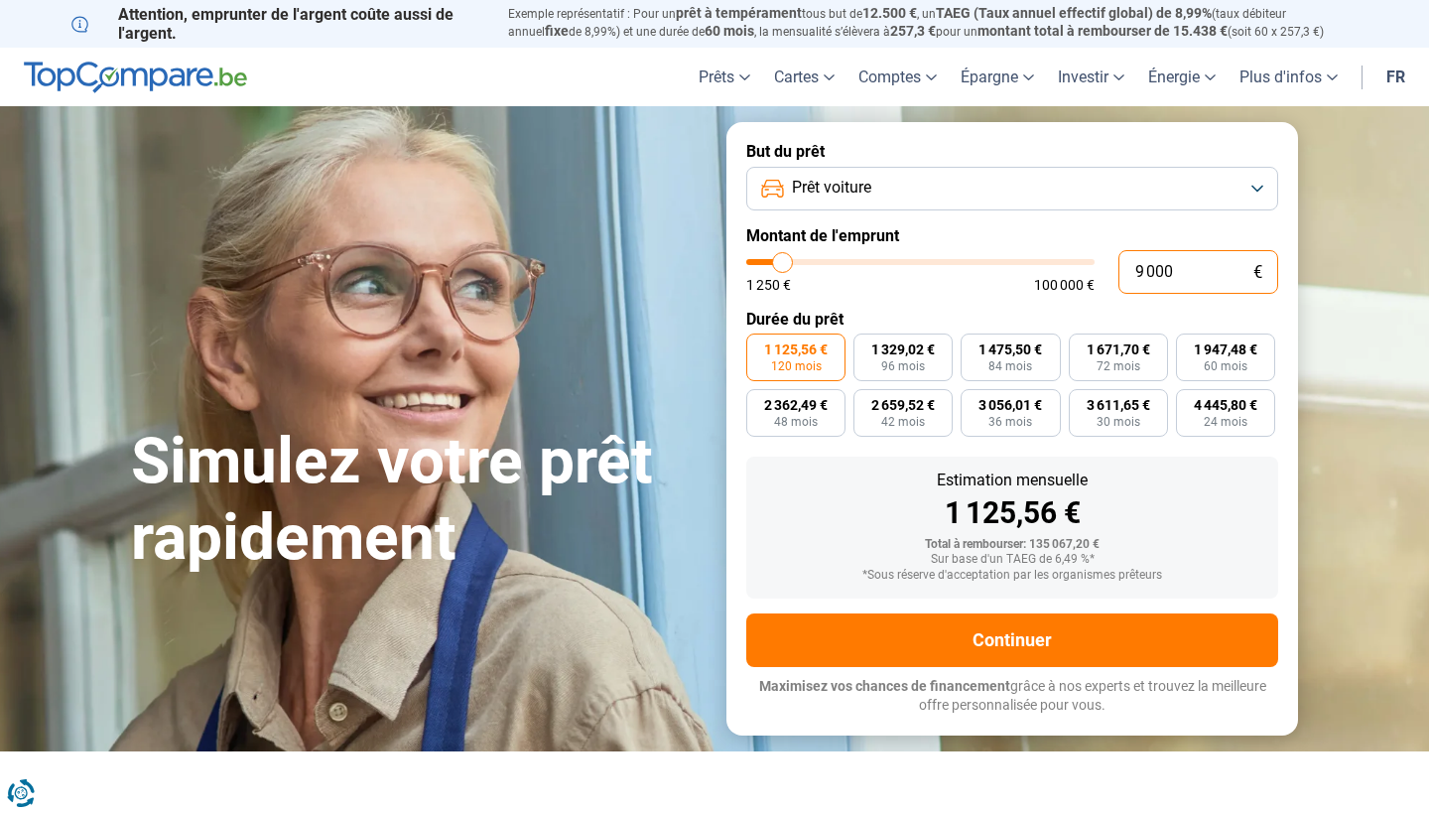
type input "90 000"
type input "90000"
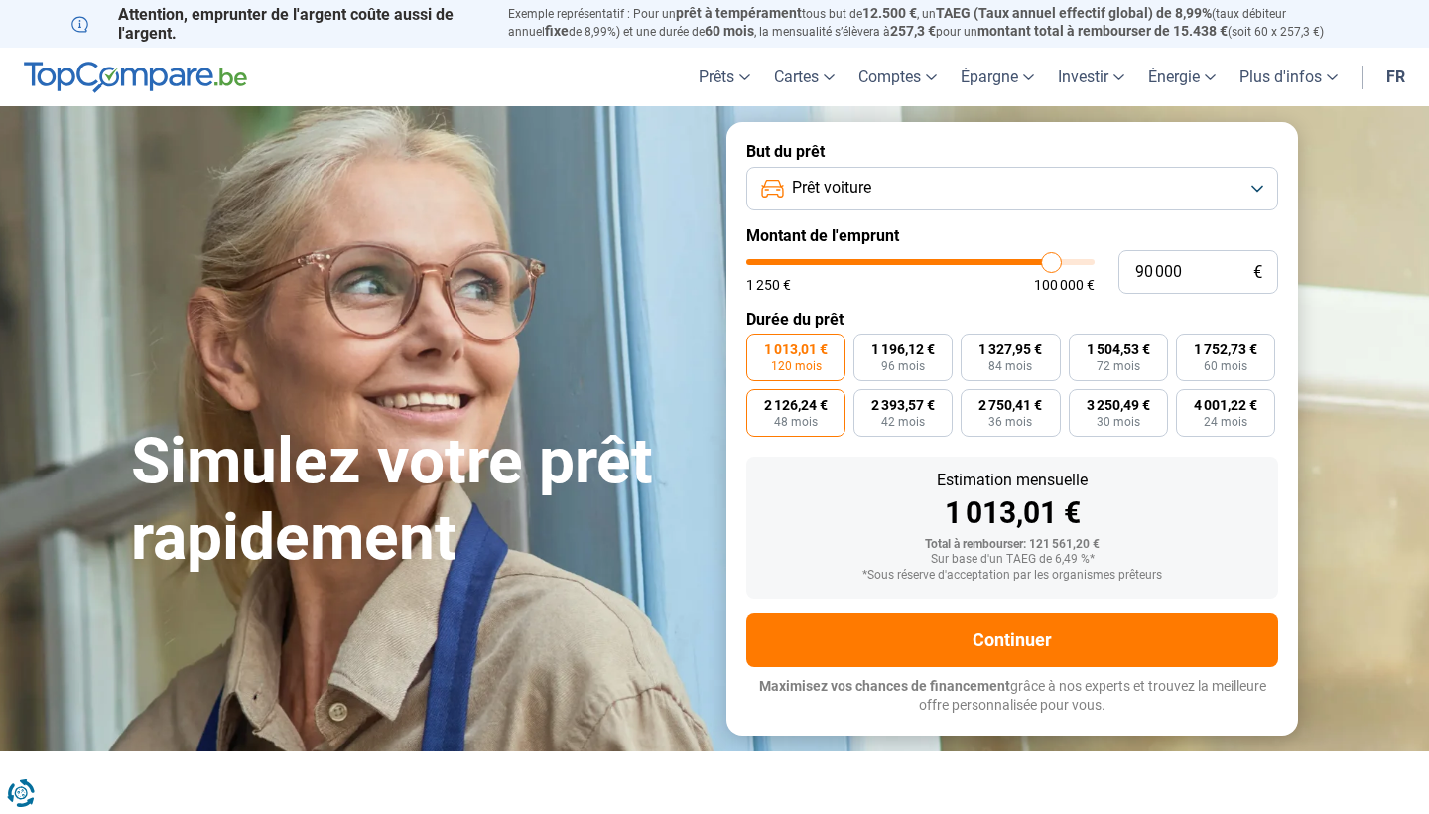
click at [789, 423] on span "48 mois" at bounding box center [796, 422] width 44 height 12
click at [759, 402] on input "2 126,24 € 48 mois" at bounding box center [752, 395] width 13 height 13
radio input "true"
drag, startPoint x: 940, startPoint y: 502, endPoint x: 1123, endPoint y: 531, distance: 185.8
click at [1123, 531] on div "Estimation mensuelle 2 126,24 € Total à rembourser: 102 059,52 € Sur base d'un …" at bounding box center [1012, 528] width 532 height 142
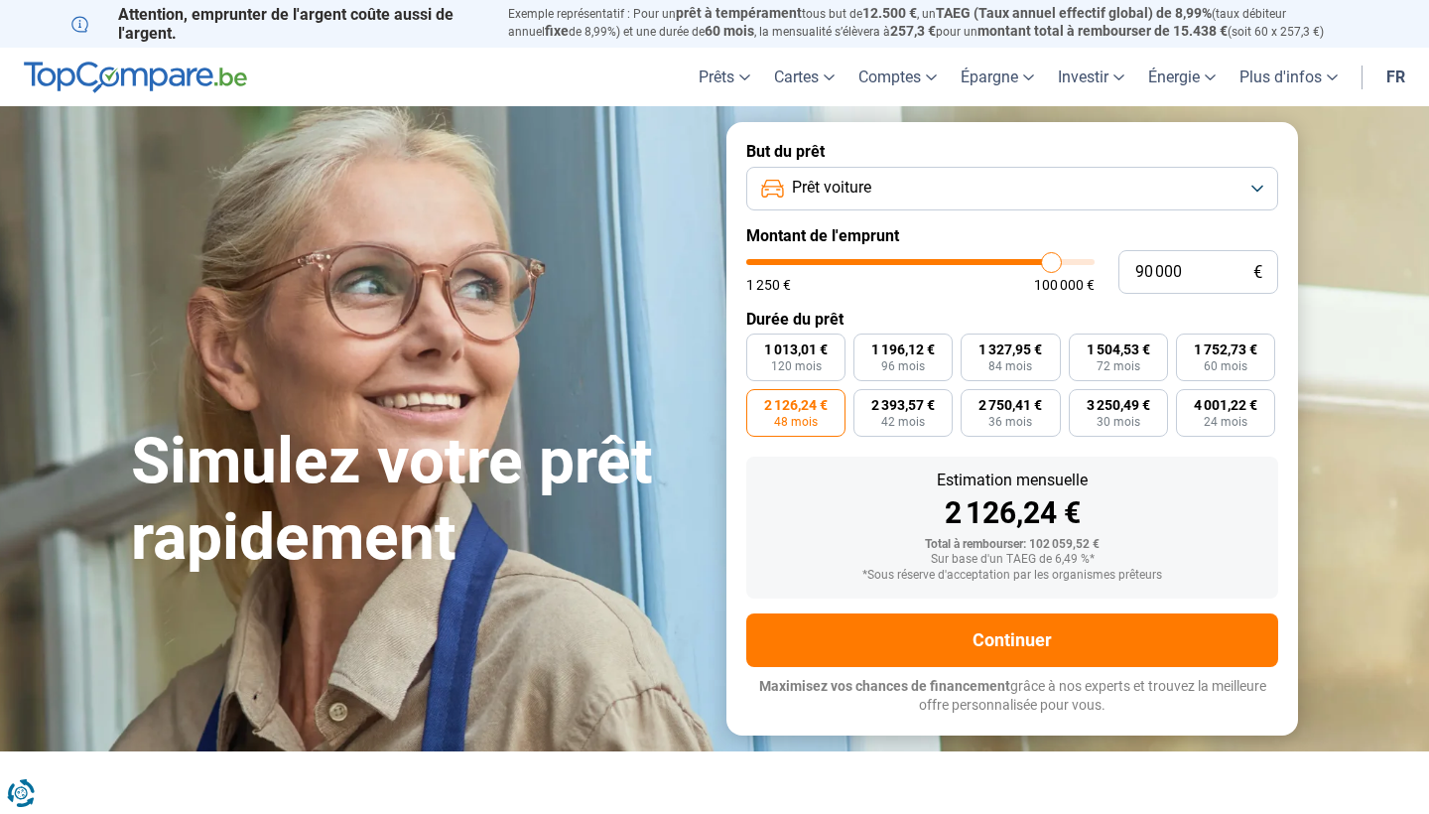
click at [1229, 532] on div "Estimation mensuelle 2 126,24 € Total à rembourser: 102 059,52 € Sur base d'un …" at bounding box center [1012, 528] width 532 height 142
type input "89 750"
type input "89750"
type input "89 250"
type input "89250"
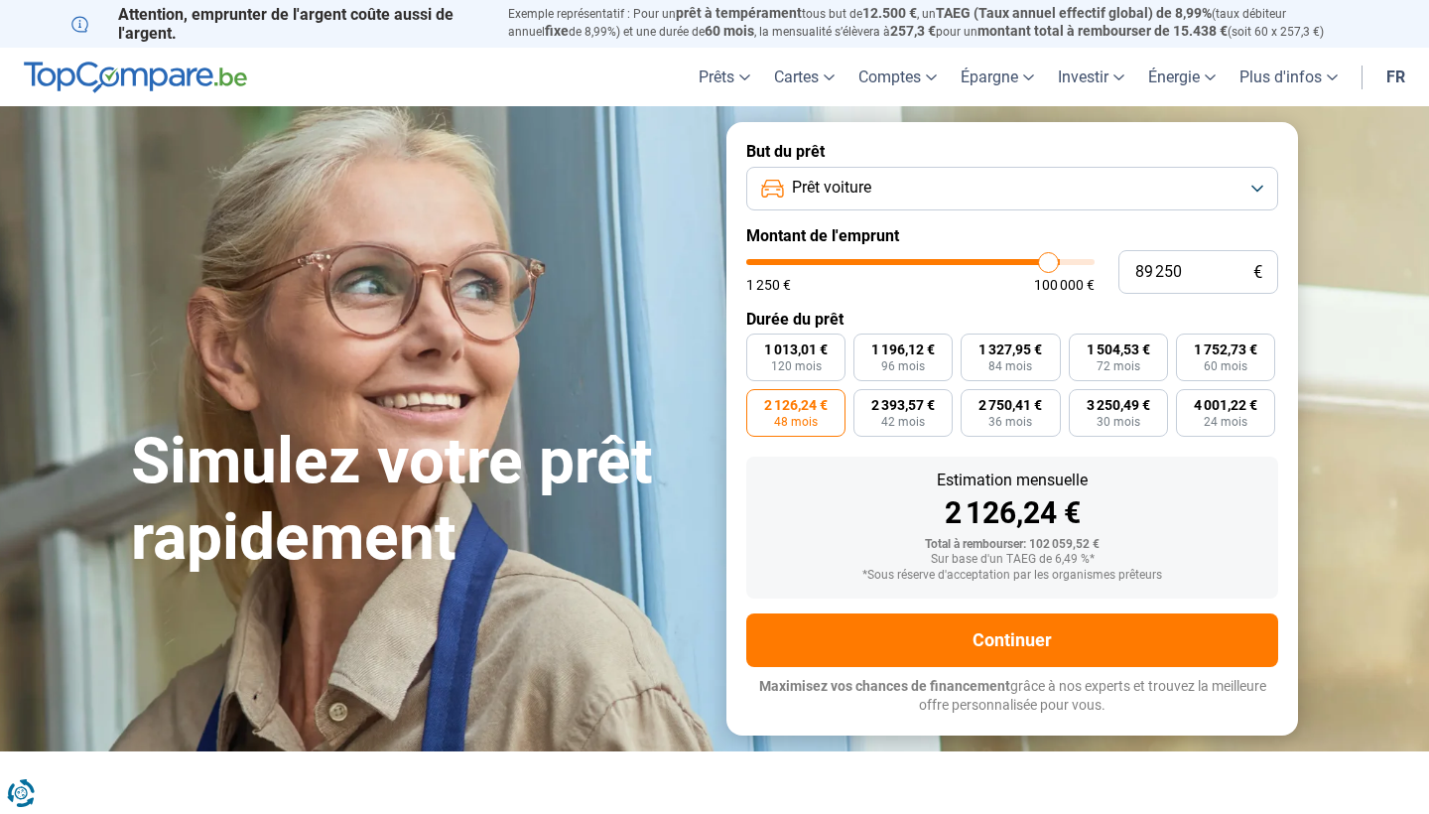
type input "88 250"
type input "88250"
type input "87 500"
type input "87500"
type input "86 500"
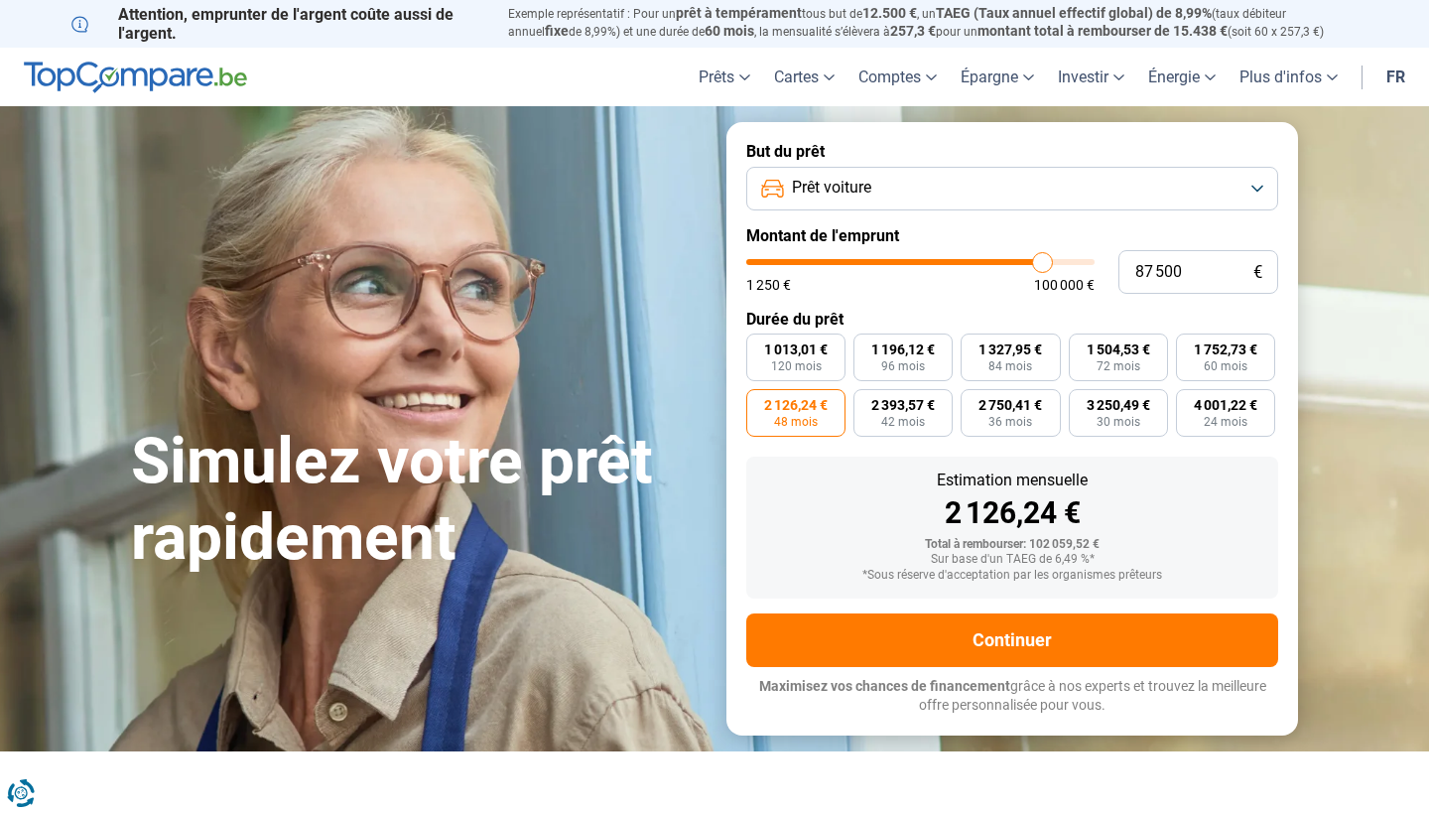
type input "86500"
type input "86 000"
type input "86000"
type input "85 250"
type input "85250"
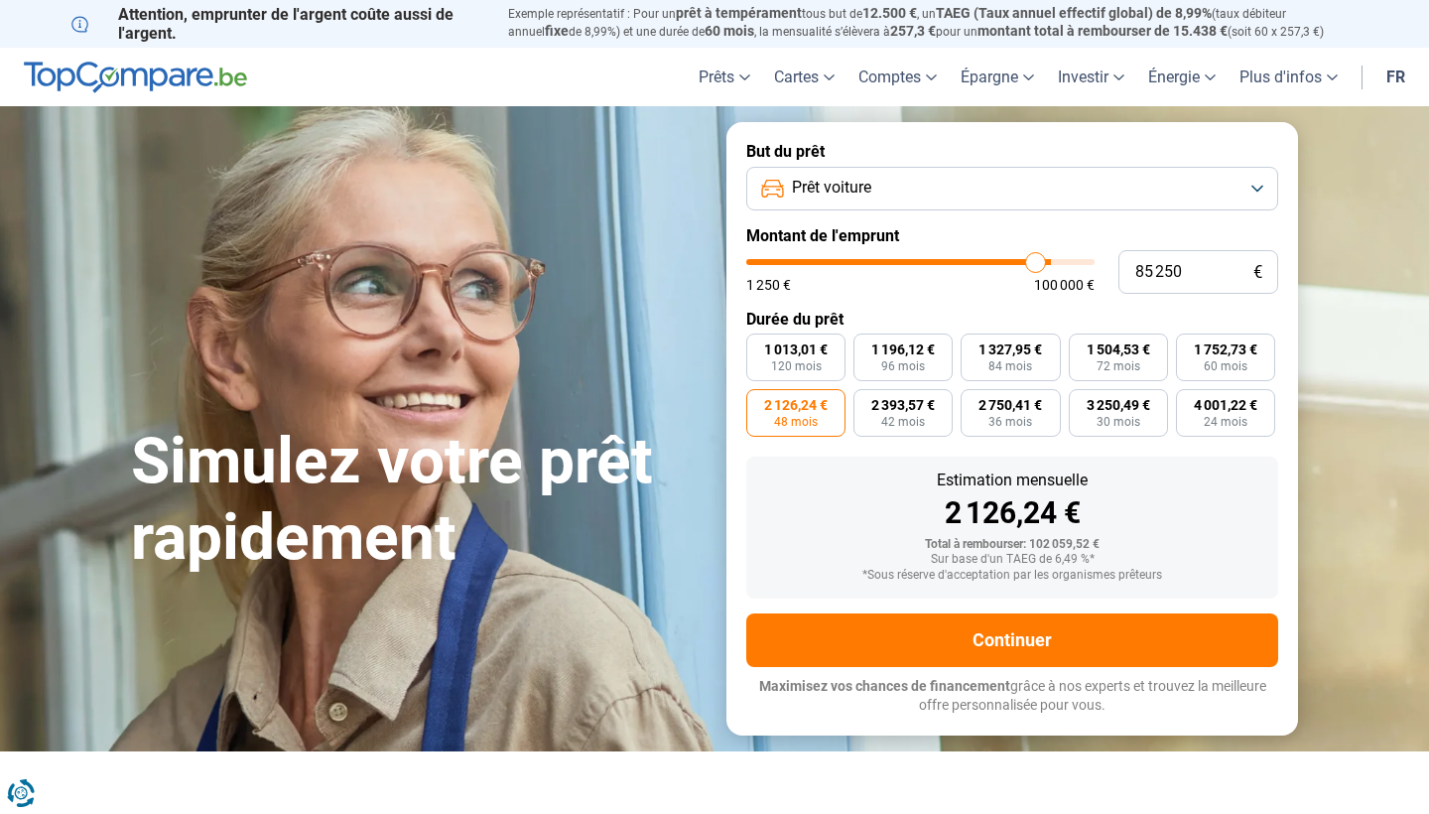
type input "85 000"
type input "85000"
type input "84 750"
type input "84750"
type input "84 500"
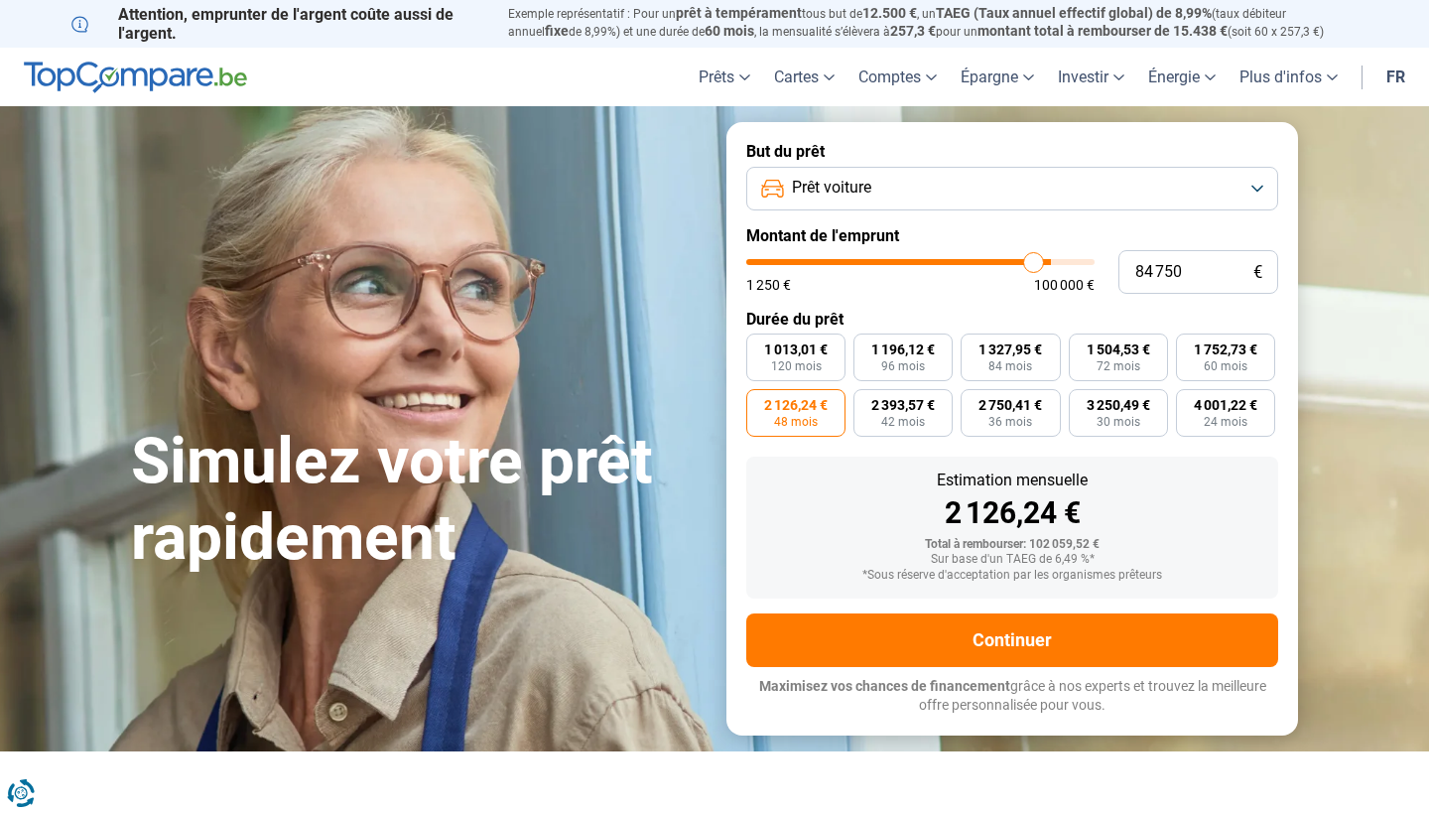
type input "84500"
type input "84 000"
type input "84000"
type input "83 750"
type input "83750"
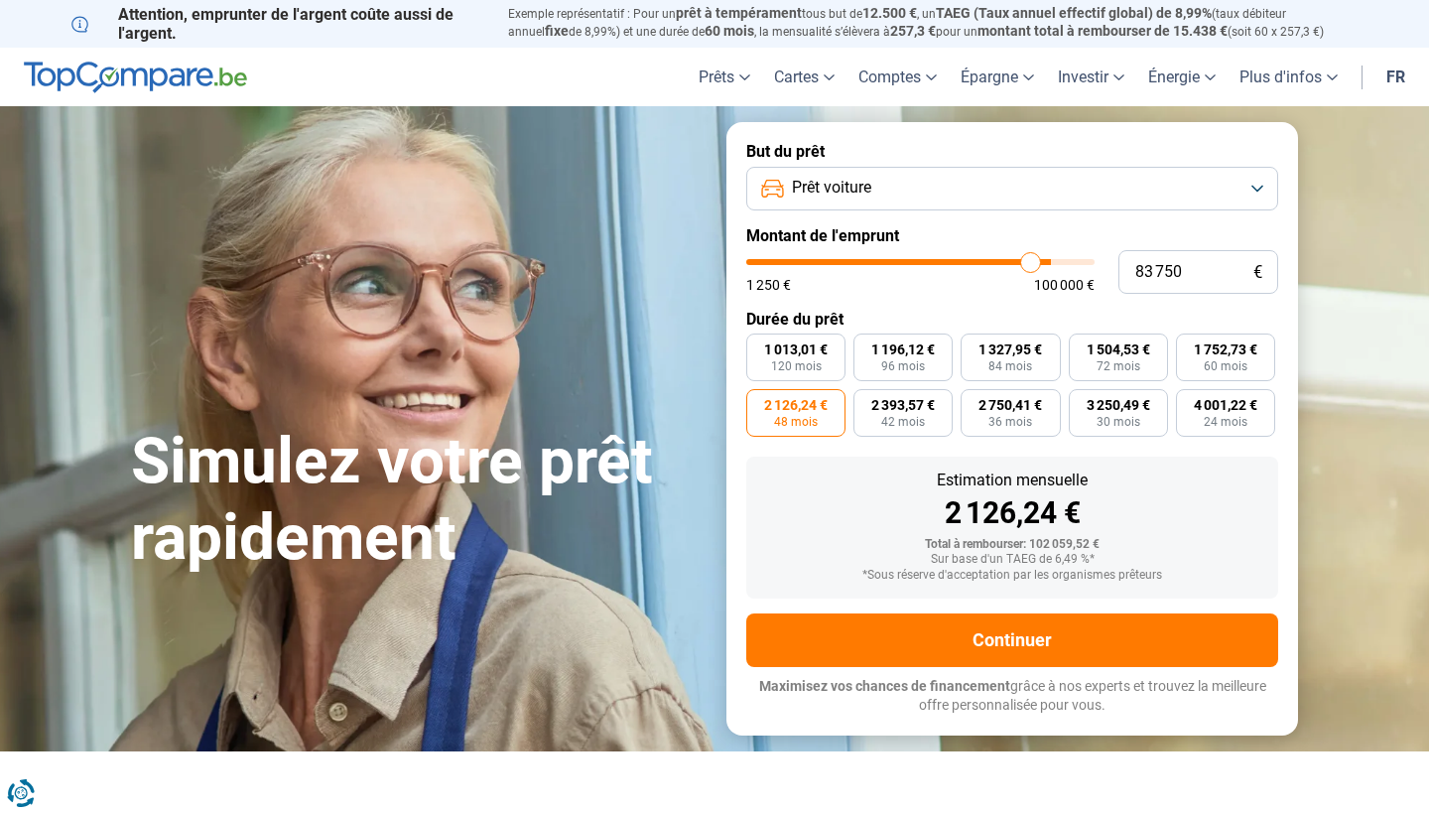
type input "83 500"
type input "83500"
type input "83 250"
type input "83250"
type input "83 000"
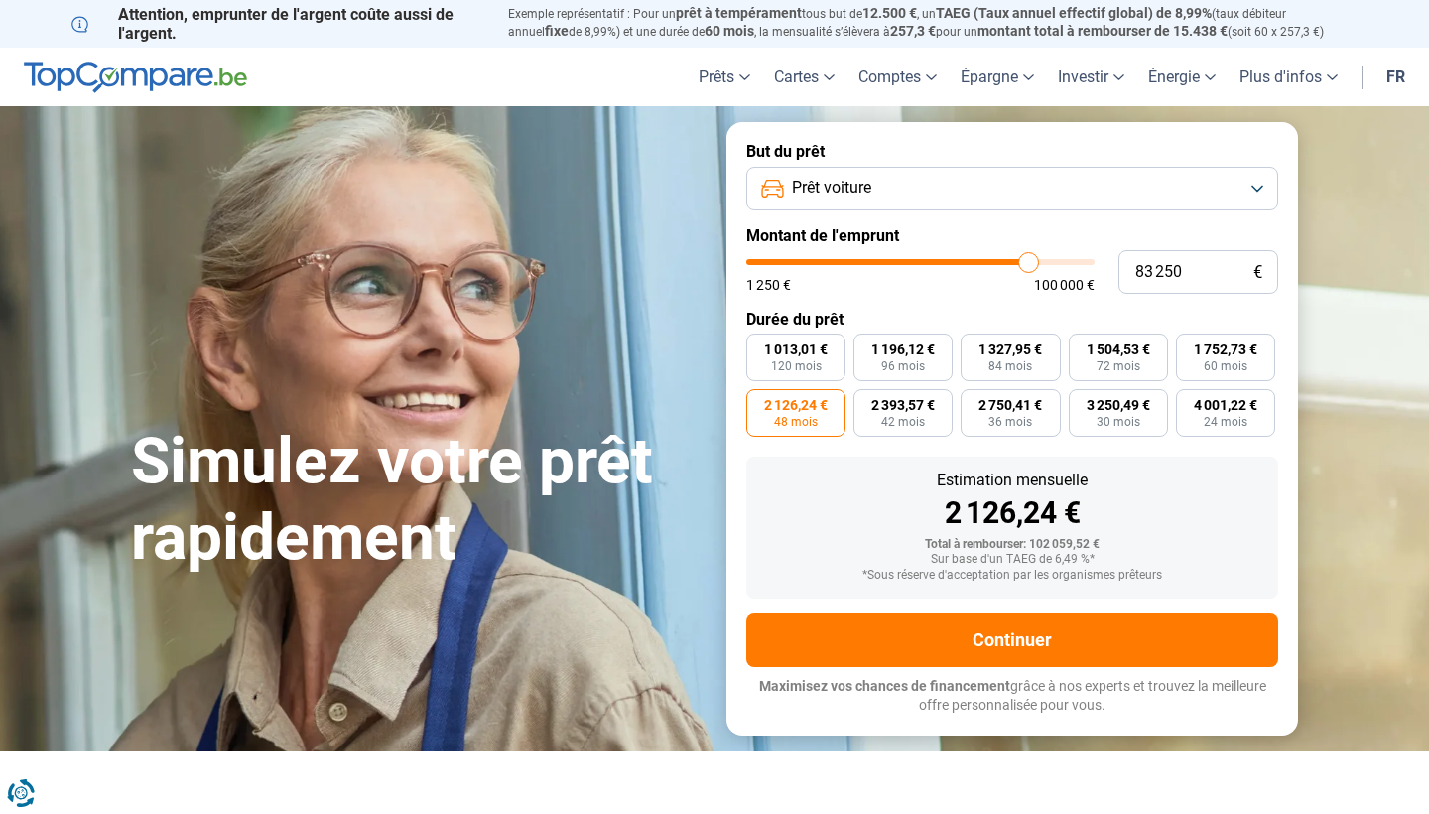
type input "83000"
type input "82 500"
type input "82500"
type input "83 000"
type input "83000"
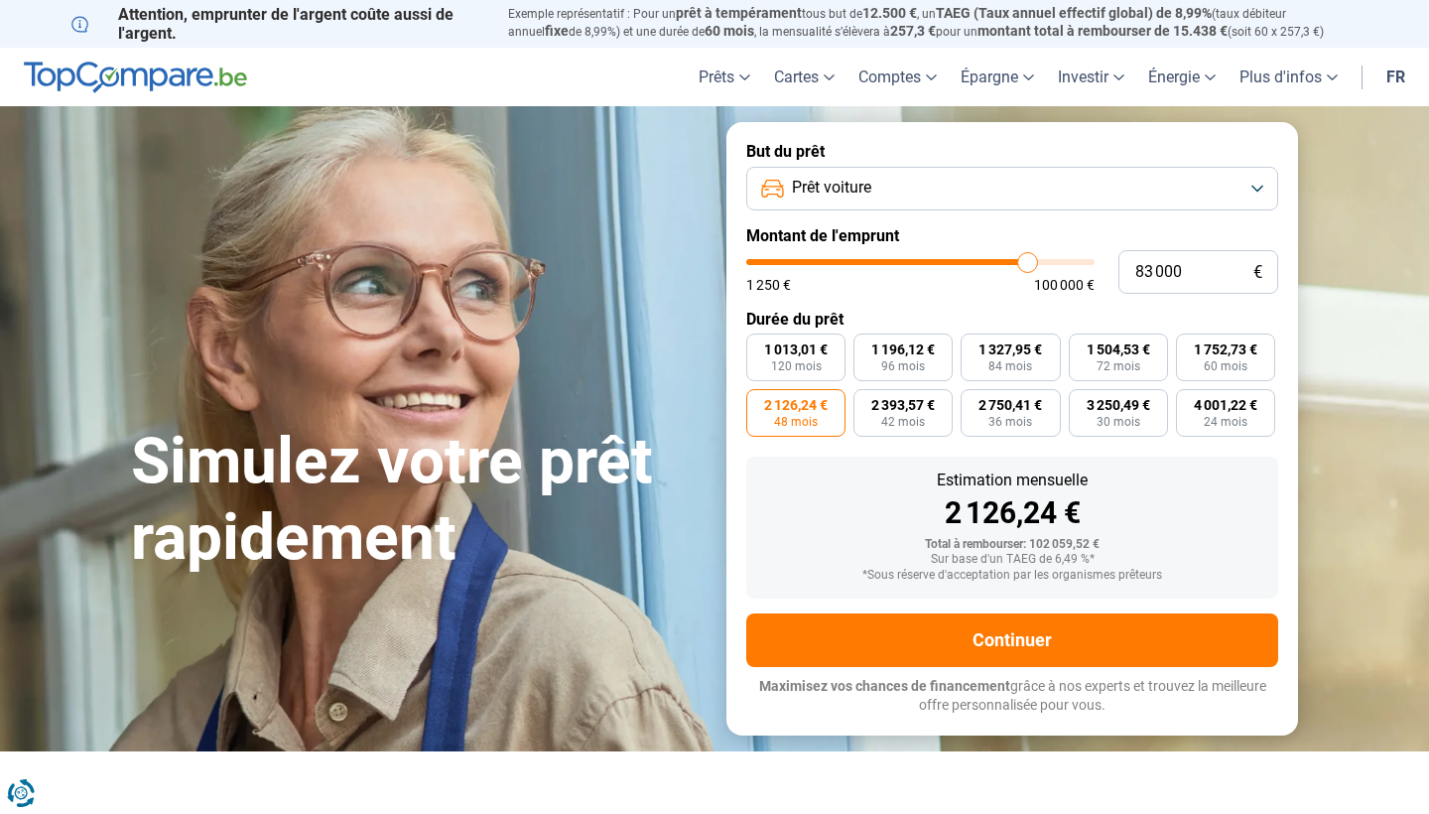
type input "82 500"
type input "82500"
type input "82 250"
type input "82250"
type input "82 000"
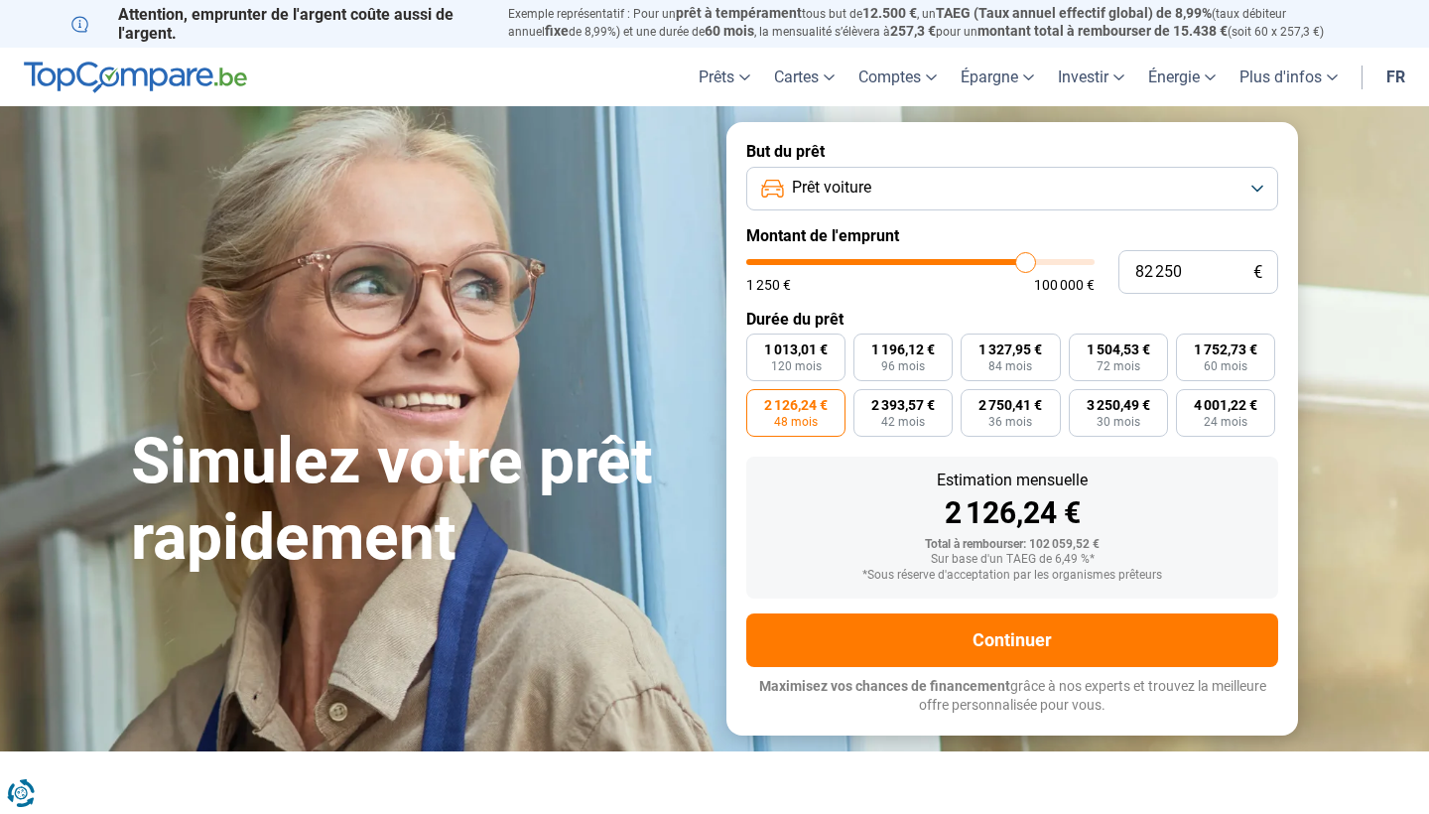
type input "82000"
type input "81 750"
type input "81750"
type input "81 500"
type input "81500"
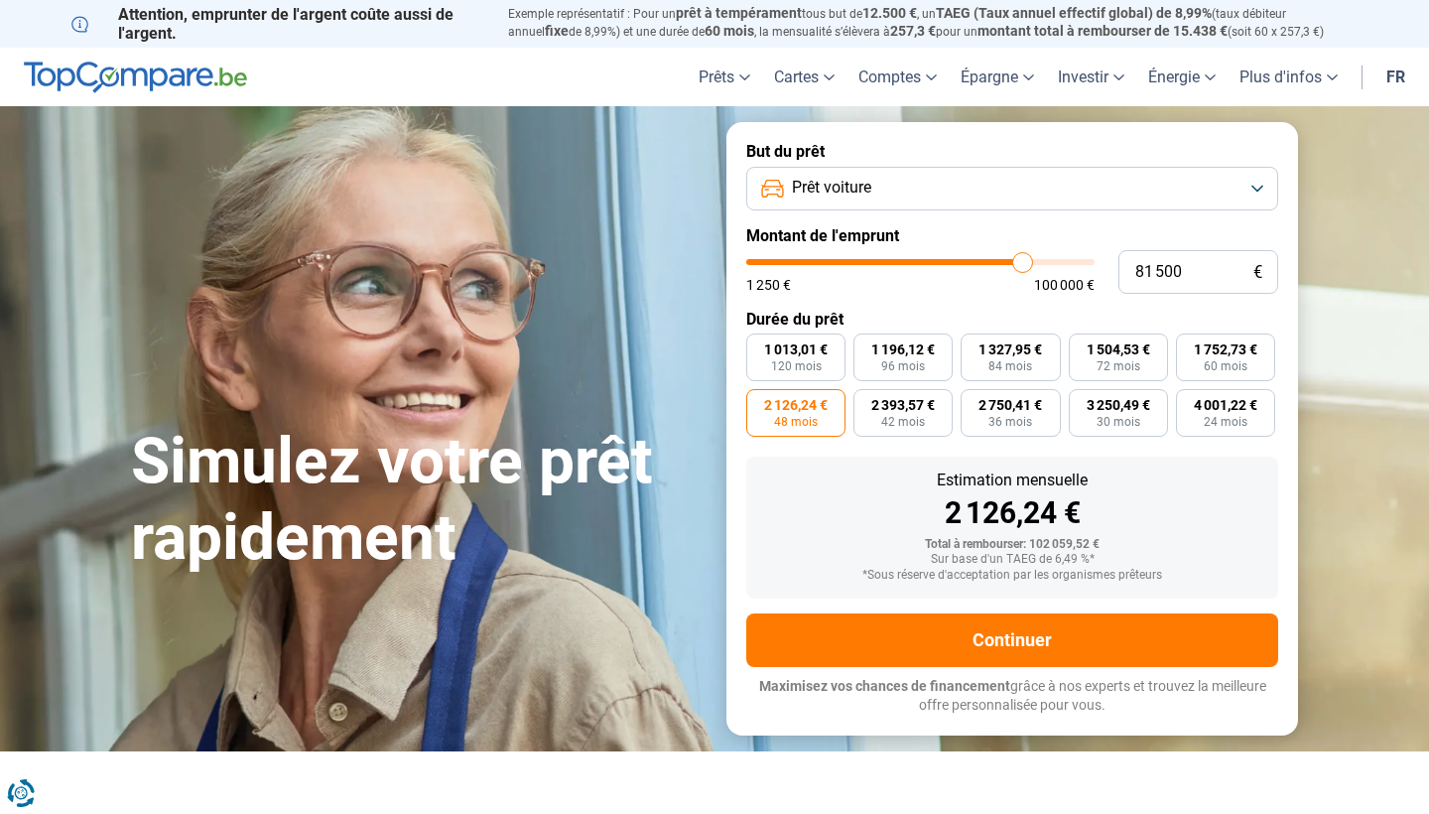
type input "81 000"
type input "81000"
type input "80 750"
type input "80750"
type input "80 500"
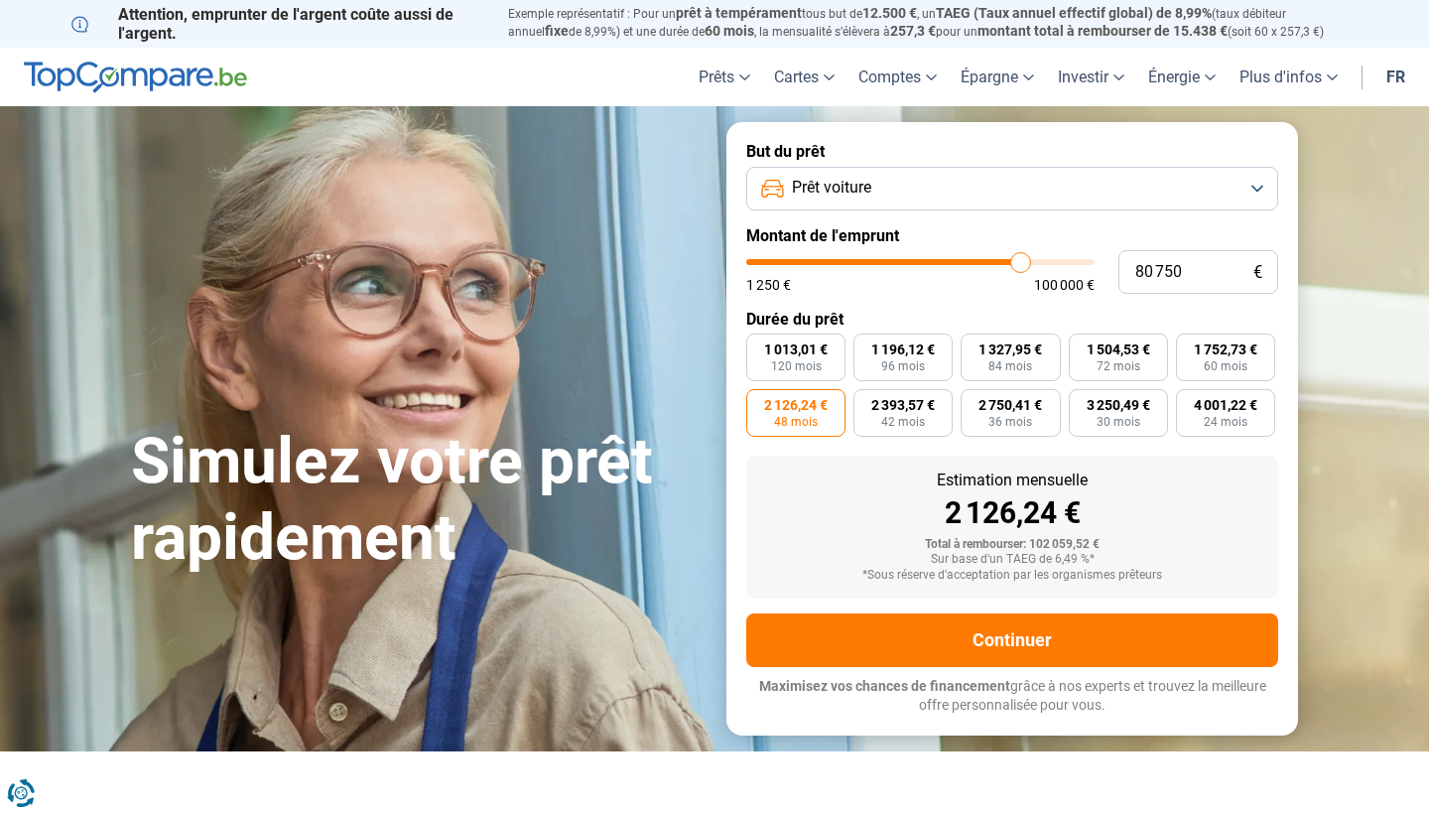
type input "80500"
type input "80 250"
type input "80250"
type input "80 000"
drag, startPoint x: 1051, startPoint y: 261, endPoint x: 1017, endPoint y: 260, distance: 33.8
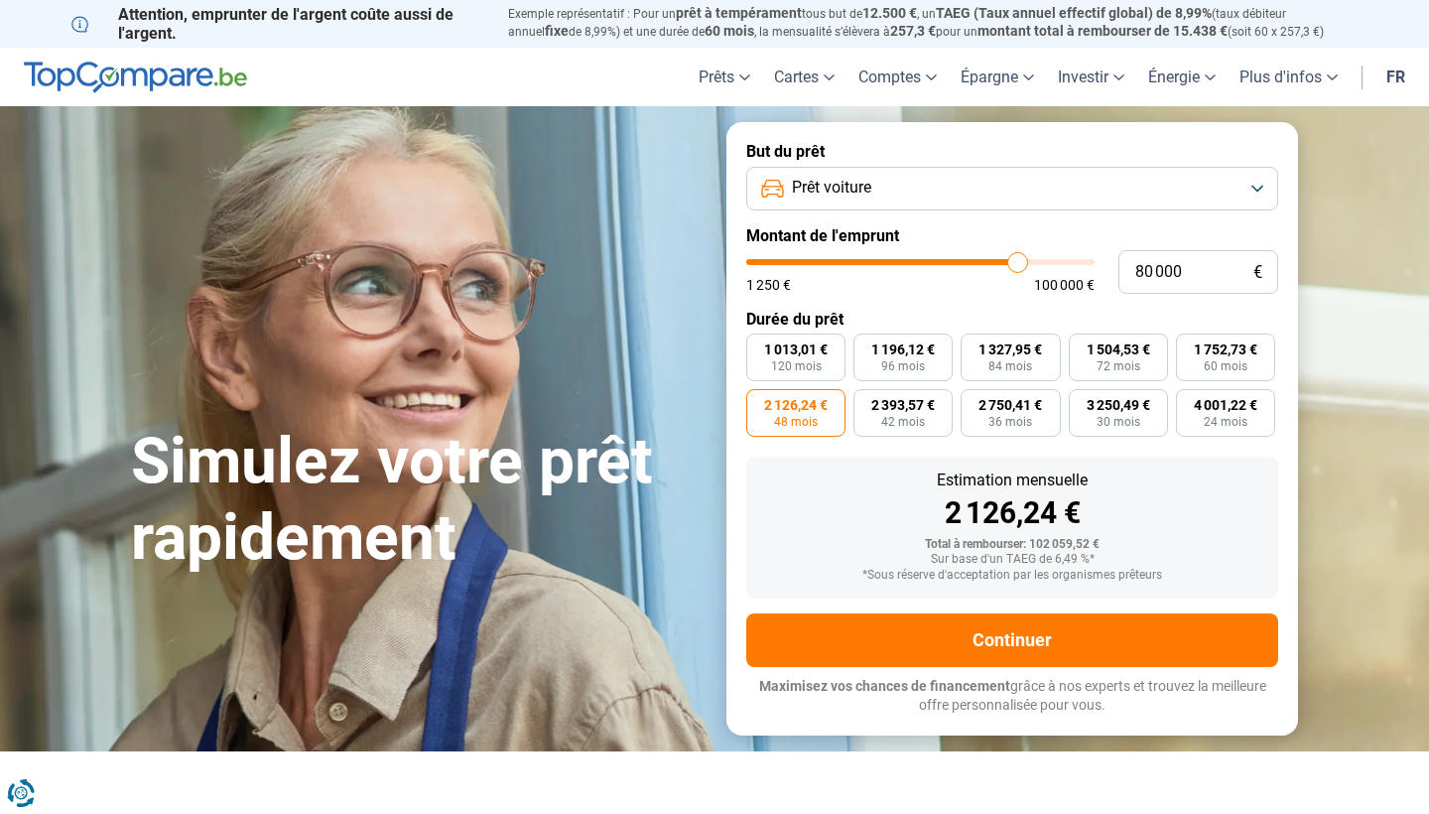
type input "80000"
click at [1017, 260] on input "range" at bounding box center [920, 262] width 348 height 6
radio input "true"
click at [799, 417] on span "48 mois" at bounding box center [796, 422] width 44 height 12
click at [759, 402] on input "1 889,99 € 48 mois" at bounding box center [752, 395] width 13 height 13
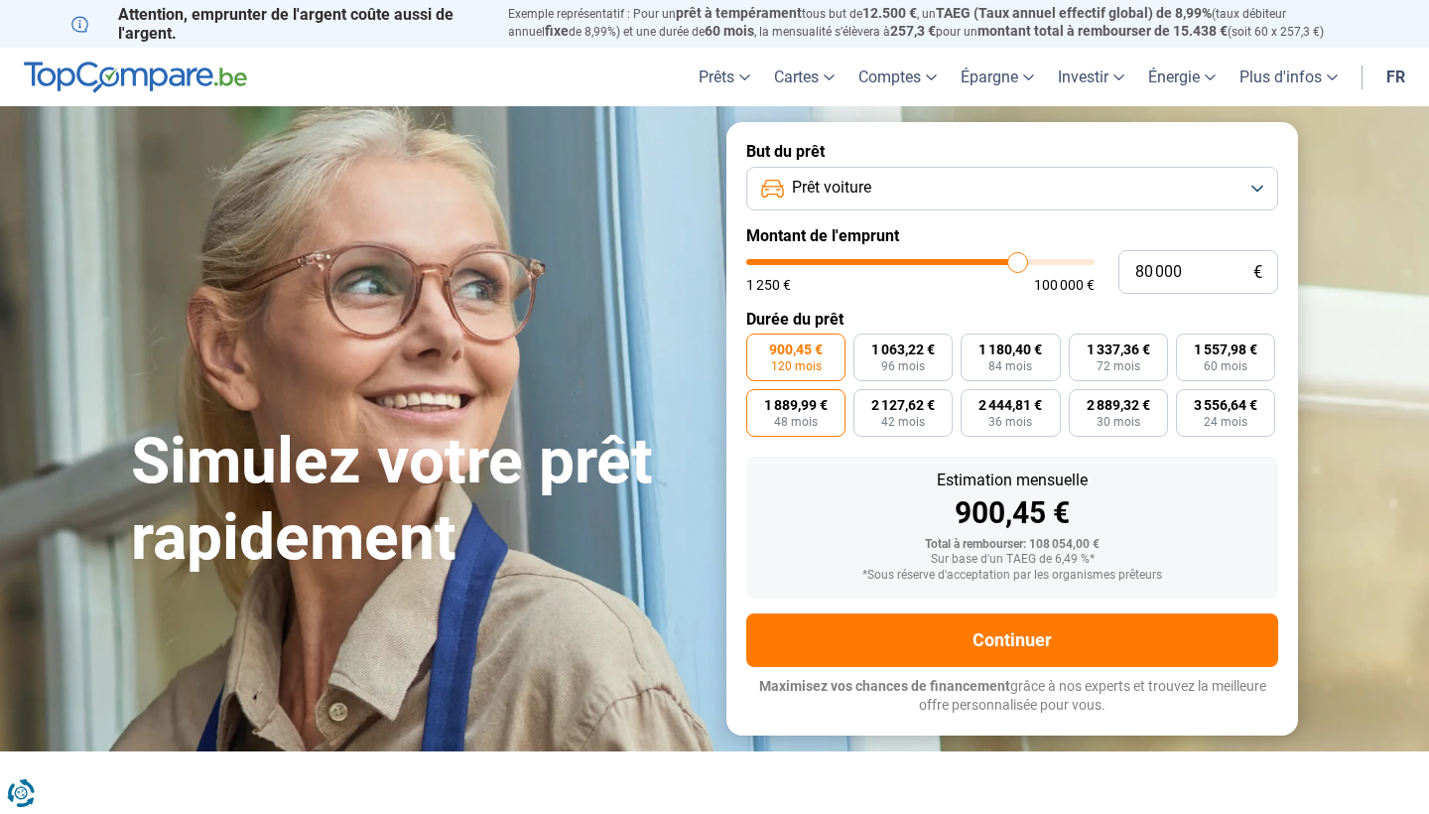
radio input "true"
type input "77 500"
type input "77500"
type input "77 250"
type input "77250"
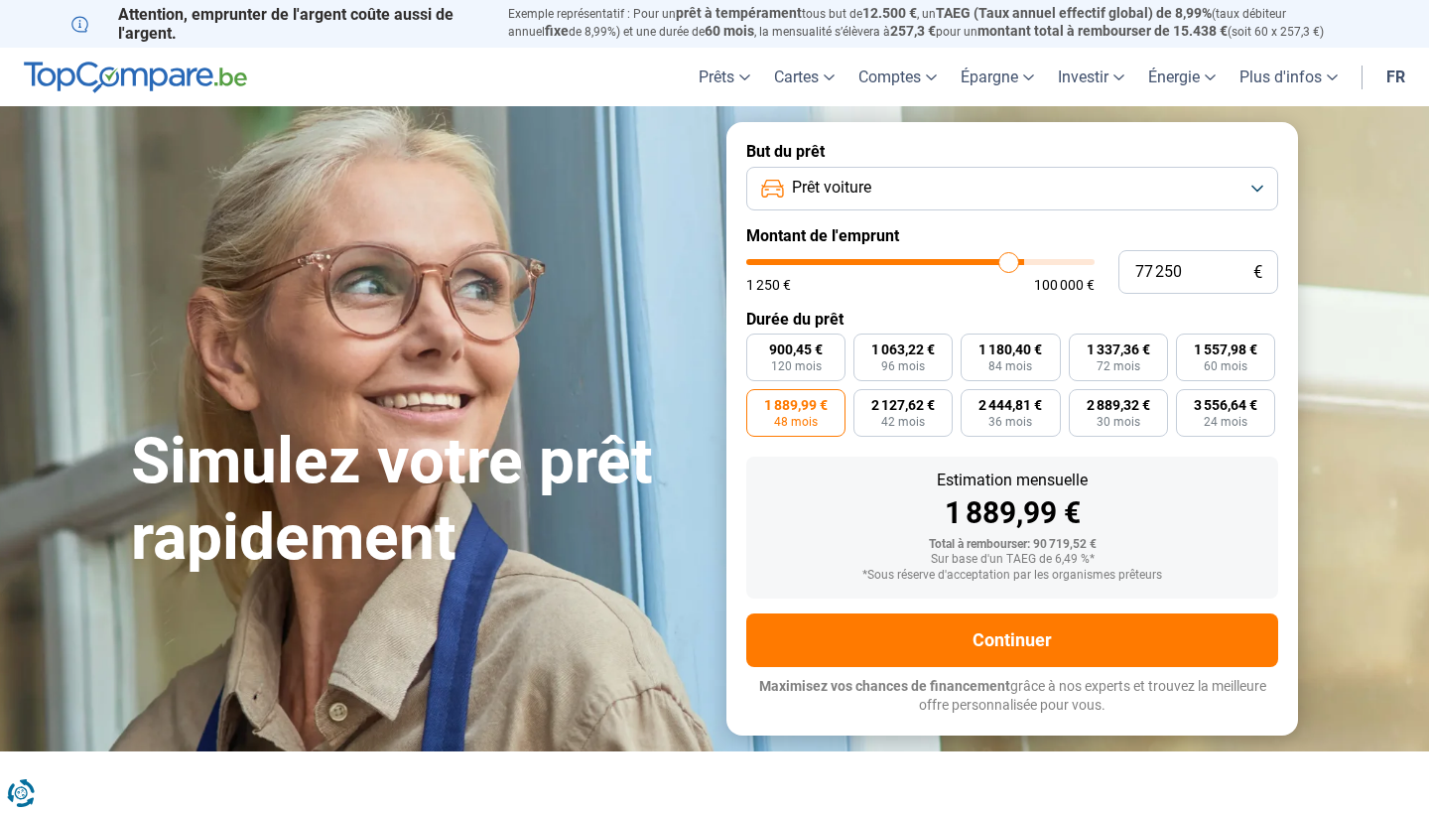
type input "77 000"
type input "77000"
type input "76 500"
type input "76500"
type input "76 250"
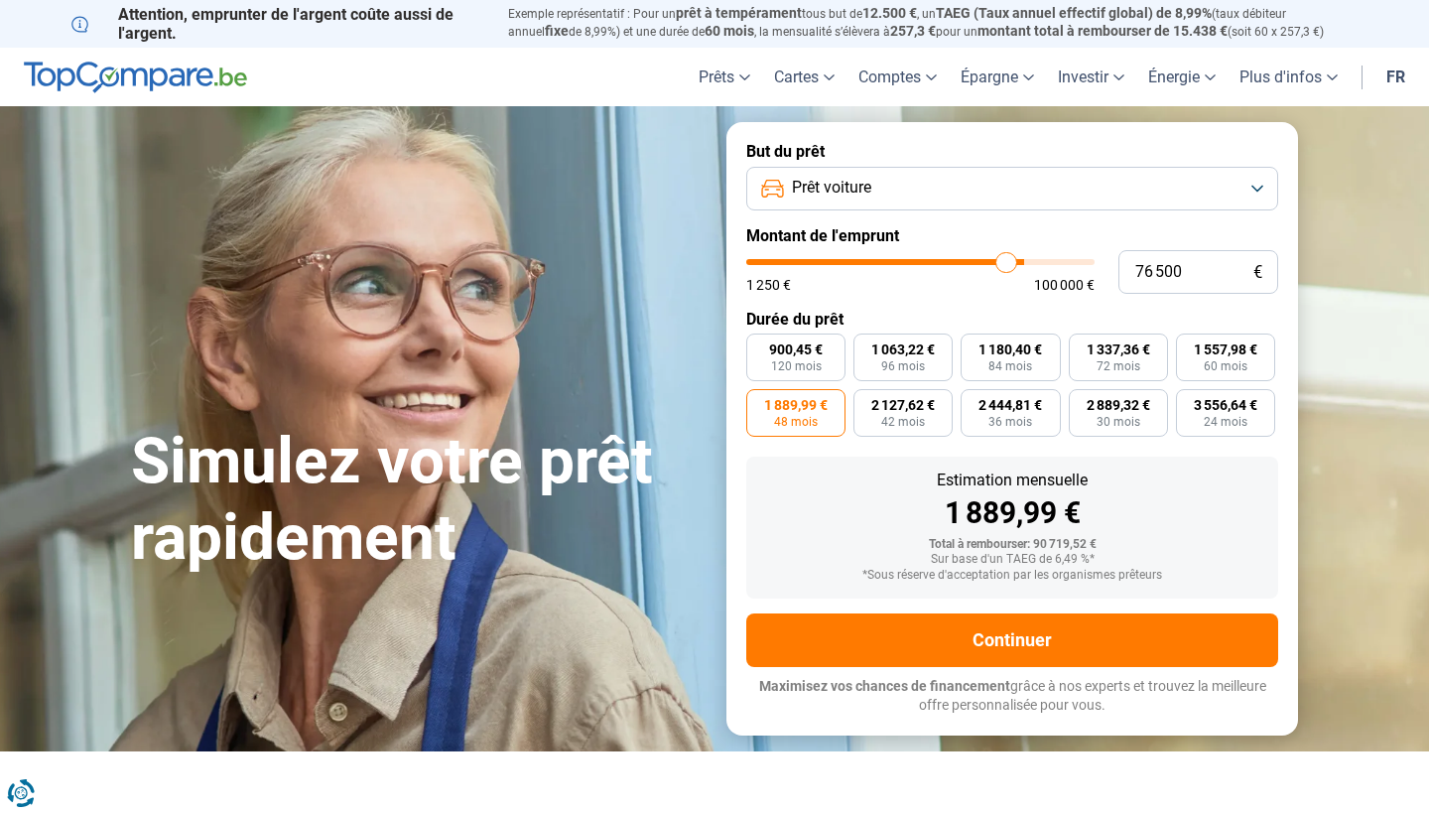
type input "76250"
type input "75 750"
type input "75750"
type input "75 000"
type input "75000"
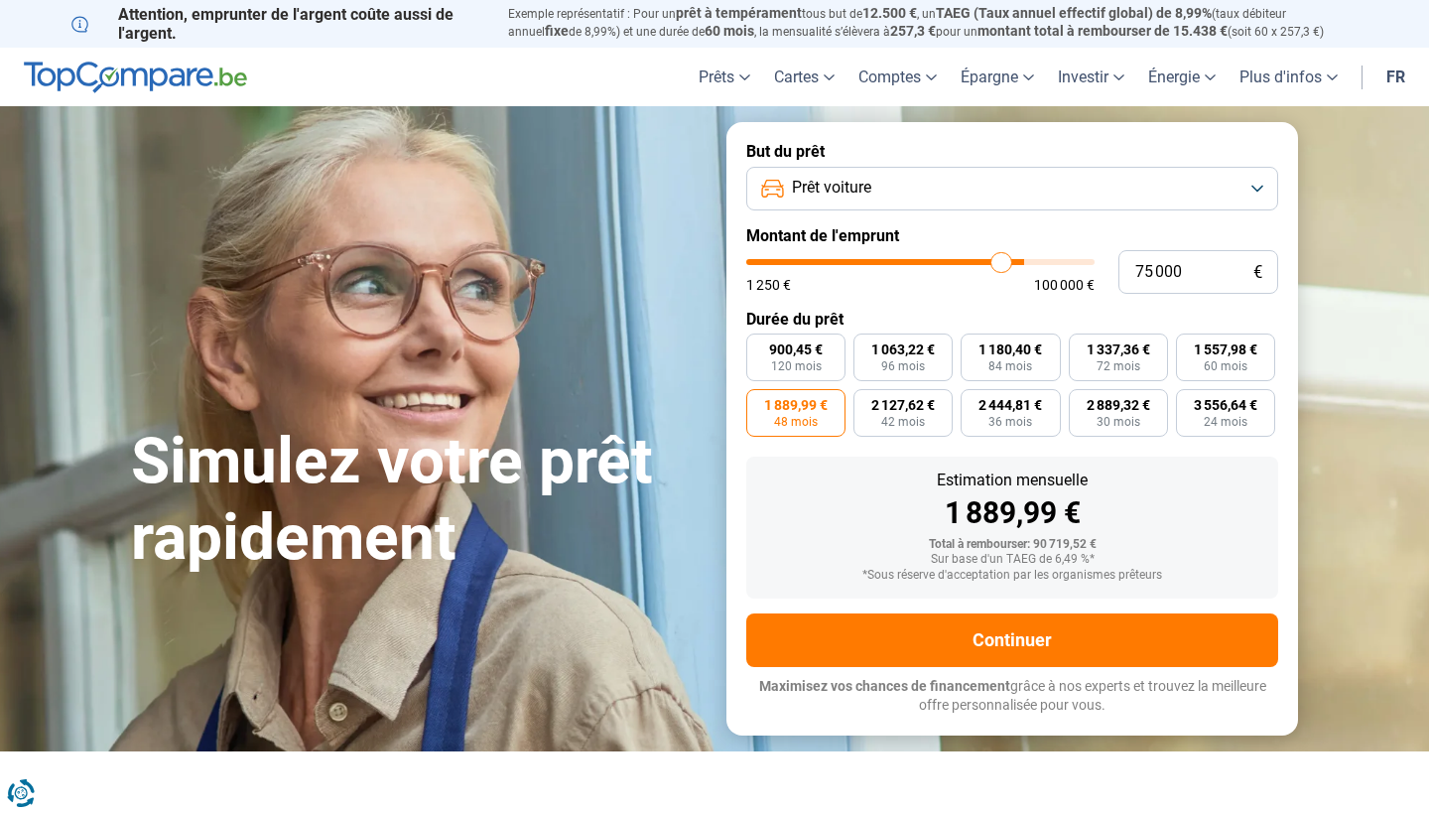
type input "74 500"
type input "74500"
type input "73 500"
type input "73500"
type input "72 750"
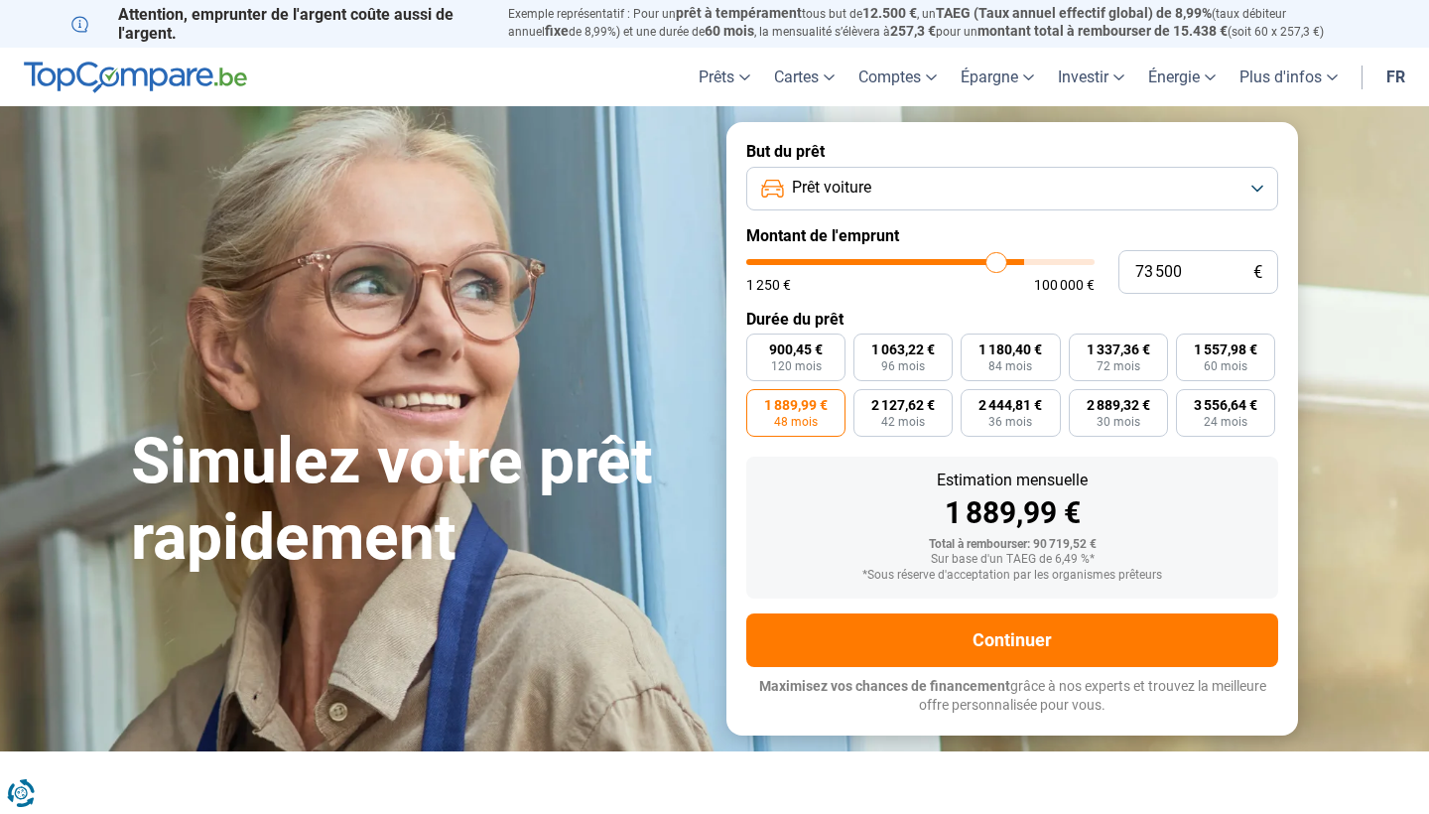
type input "72750"
type input "72 000"
type input "72000"
type input "71 500"
type input "71500"
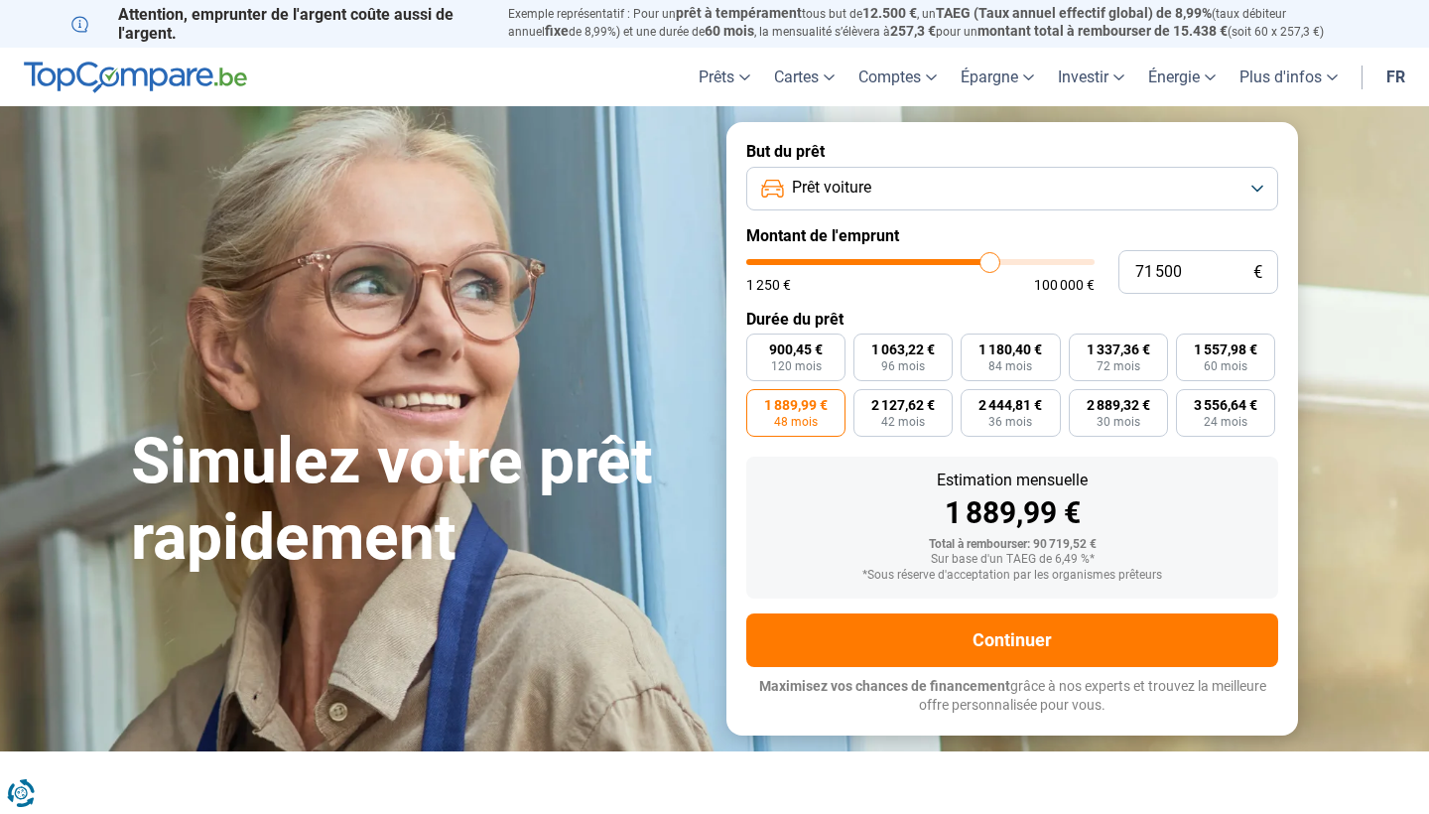
type input "71 250"
type input "71250"
type input "71 000"
type input "71000"
type input "70 500"
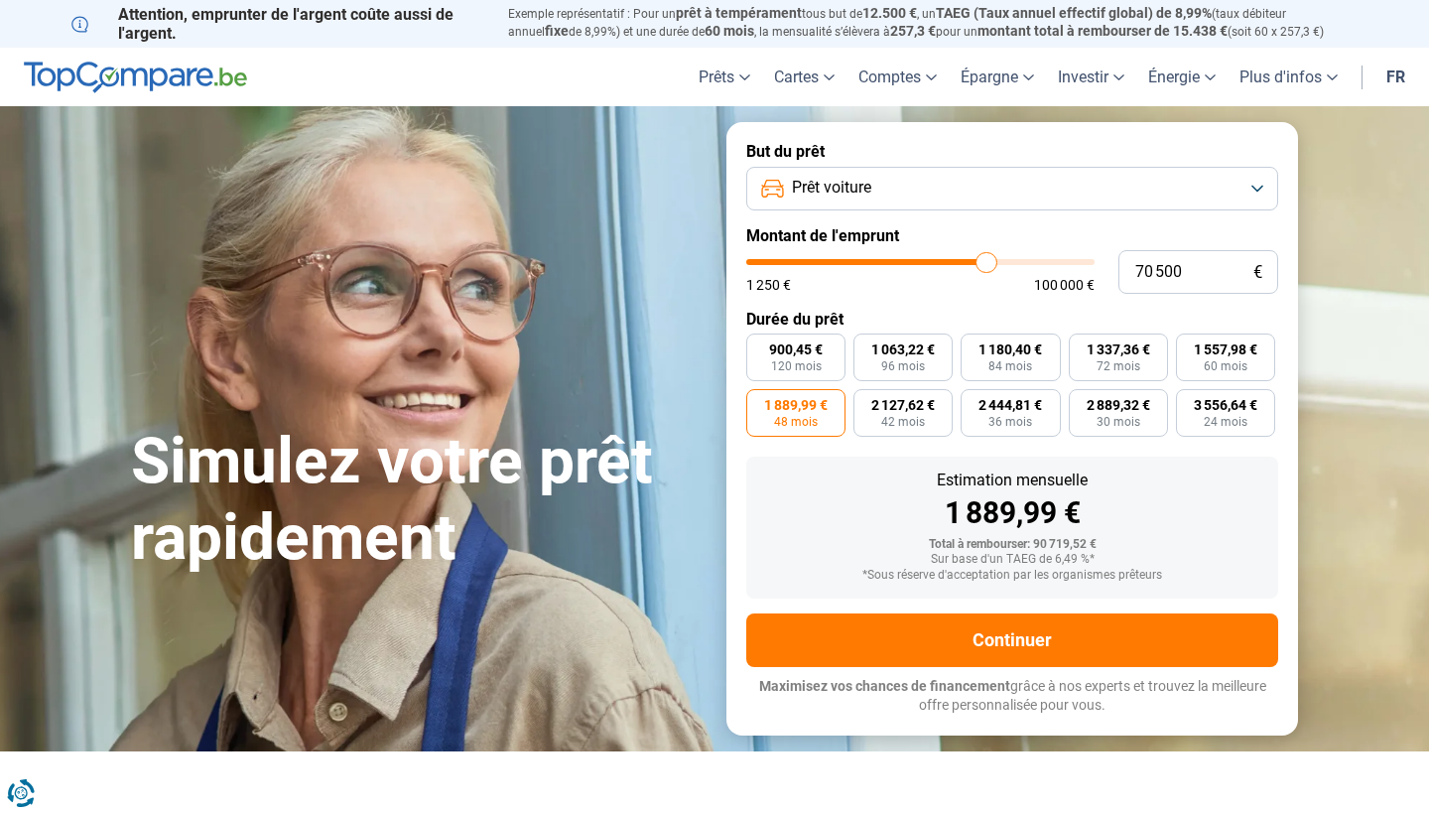
drag, startPoint x: 1009, startPoint y: 264, endPoint x: 986, endPoint y: 265, distance: 22.8
type input "70500"
click at [986, 265] on input "range" at bounding box center [920, 262] width 348 height 6
radio input "true"
